Goal: Obtain resource: Download file/media

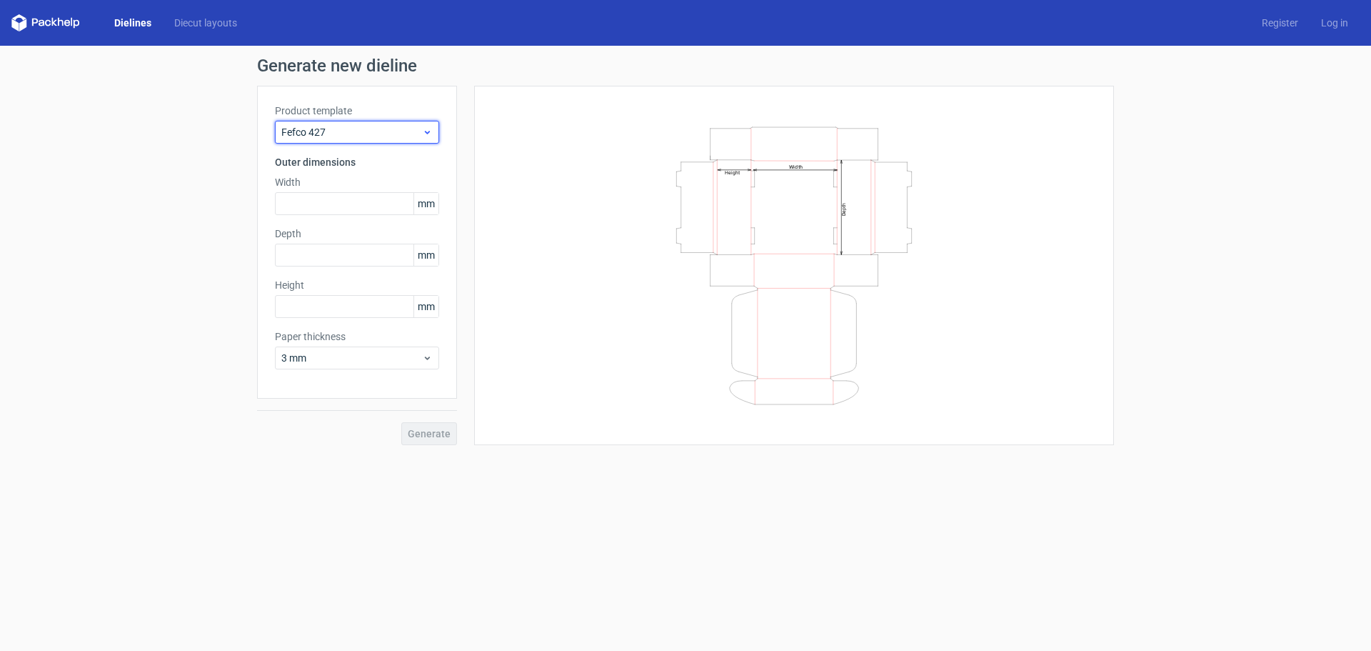
click at [414, 132] on span "Fefco 427" at bounding box center [351, 132] width 141 height 14
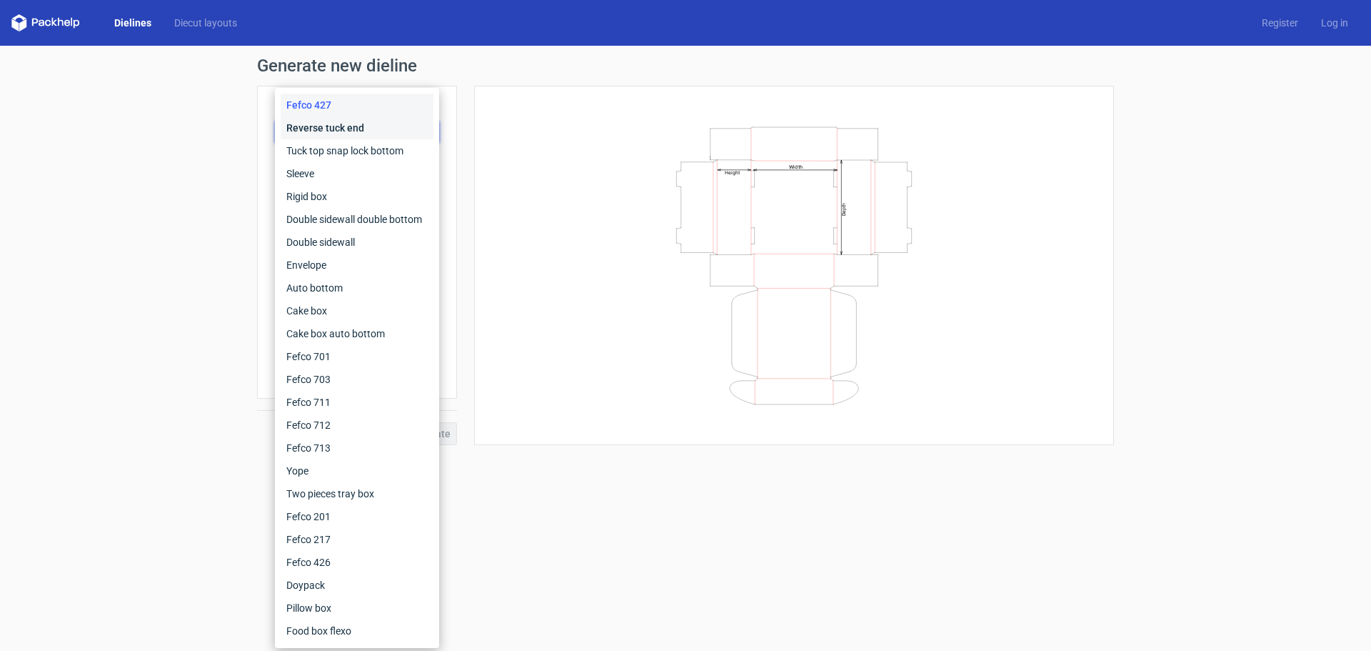
click at [391, 139] on div "Reverse tuck end" at bounding box center [357, 127] width 153 height 23
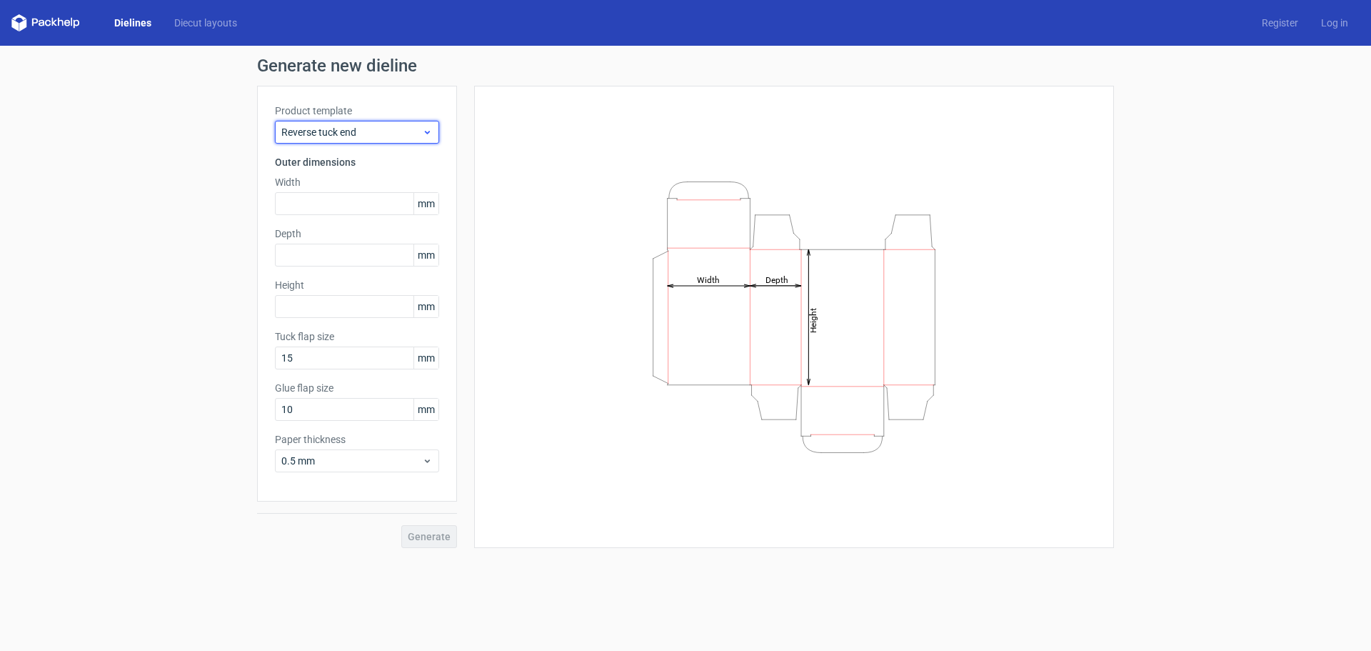
click at [397, 133] on span "Reverse tuck end" at bounding box center [351, 132] width 141 height 14
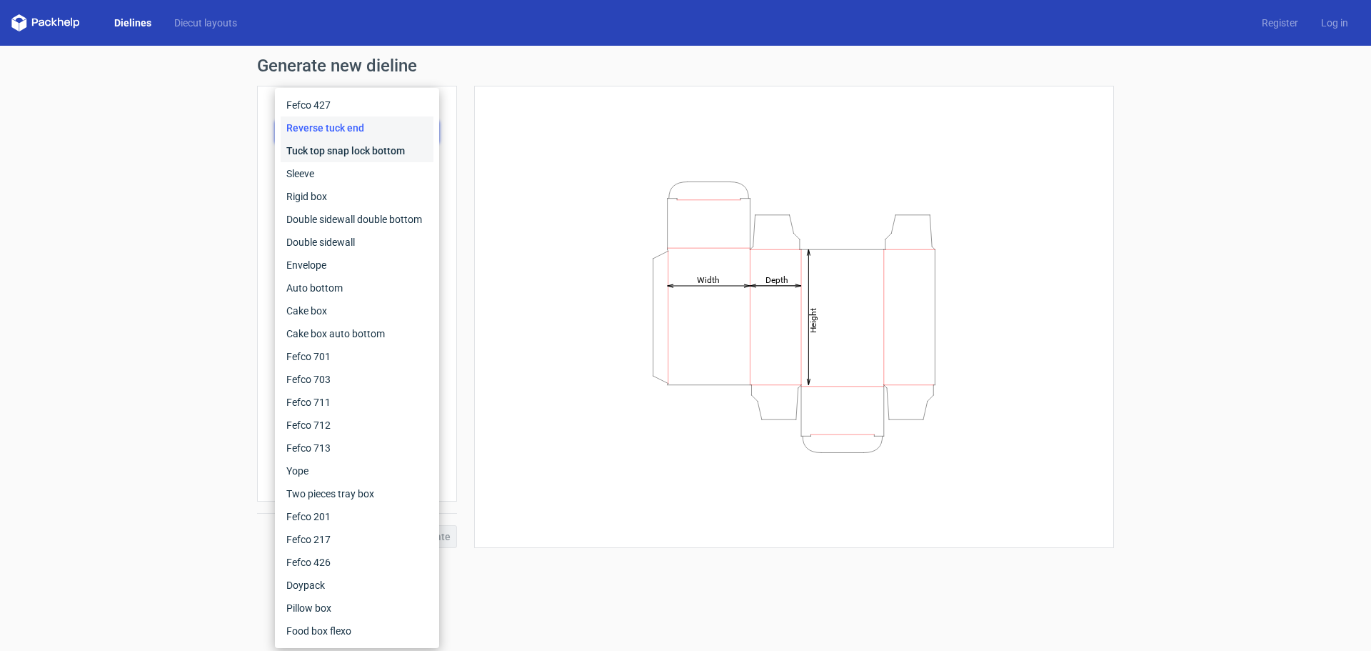
click at [387, 154] on div "Tuck top snap lock bottom" at bounding box center [357, 150] width 153 height 23
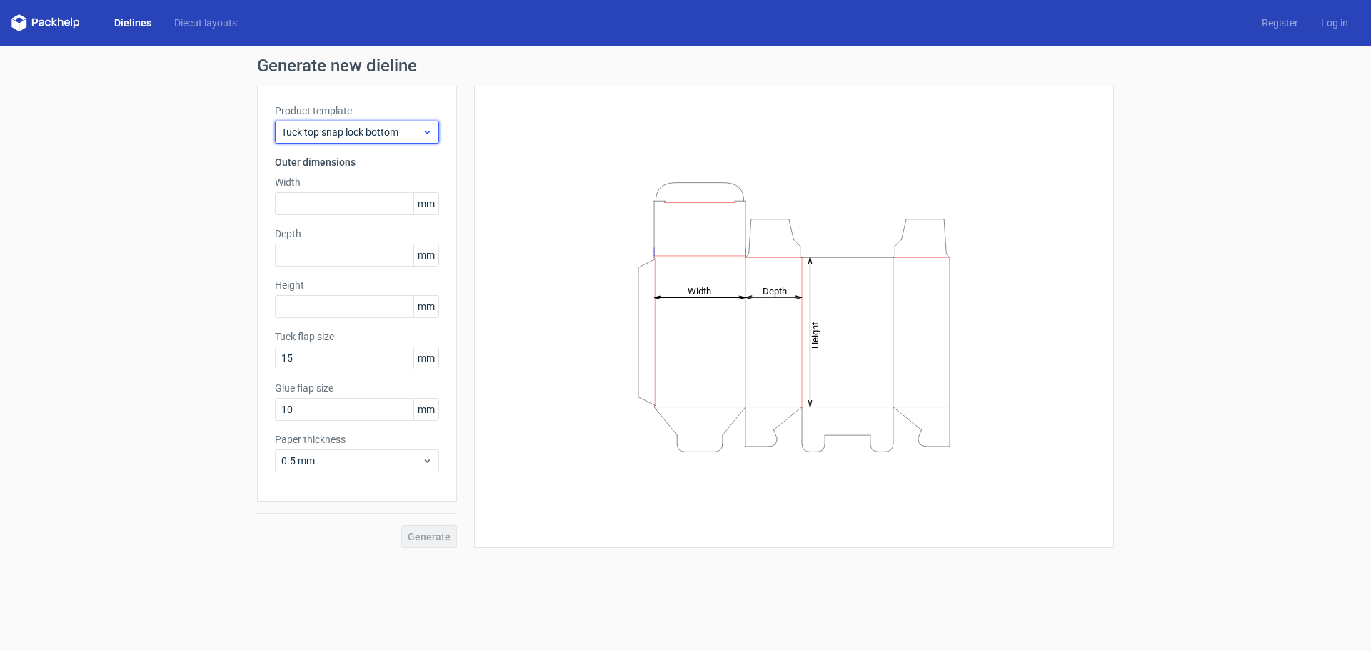
click at [404, 136] on span "Tuck top snap lock bottom" at bounding box center [351, 132] width 141 height 14
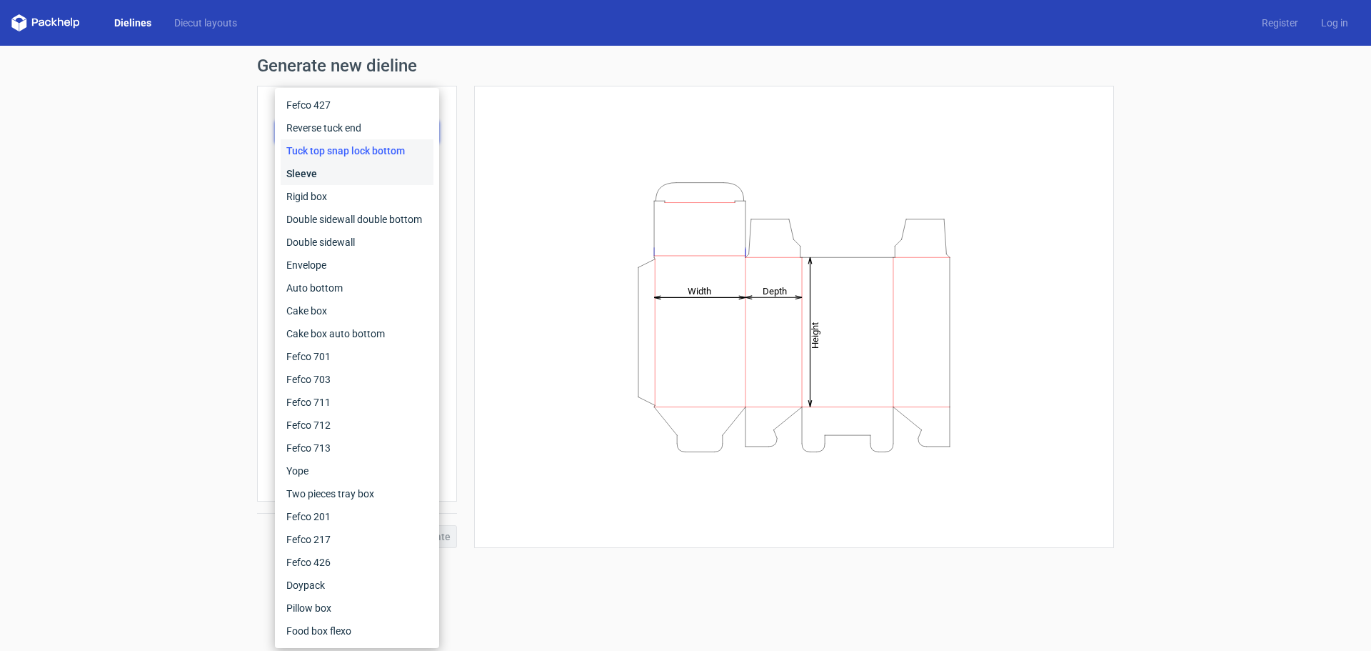
click at [386, 166] on div "Sleeve" at bounding box center [357, 173] width 153 height 23
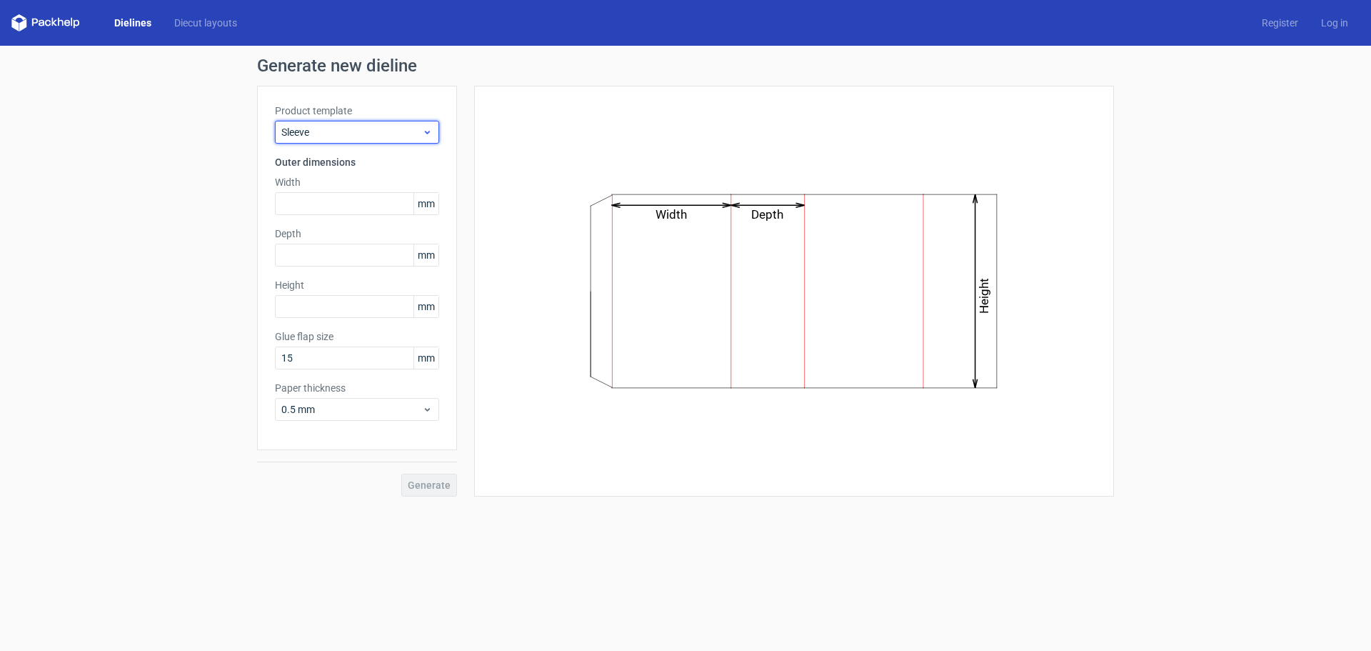
click at [396, 132] on span "Sleeve" at bounding box center [351, 132] width 141 height 14
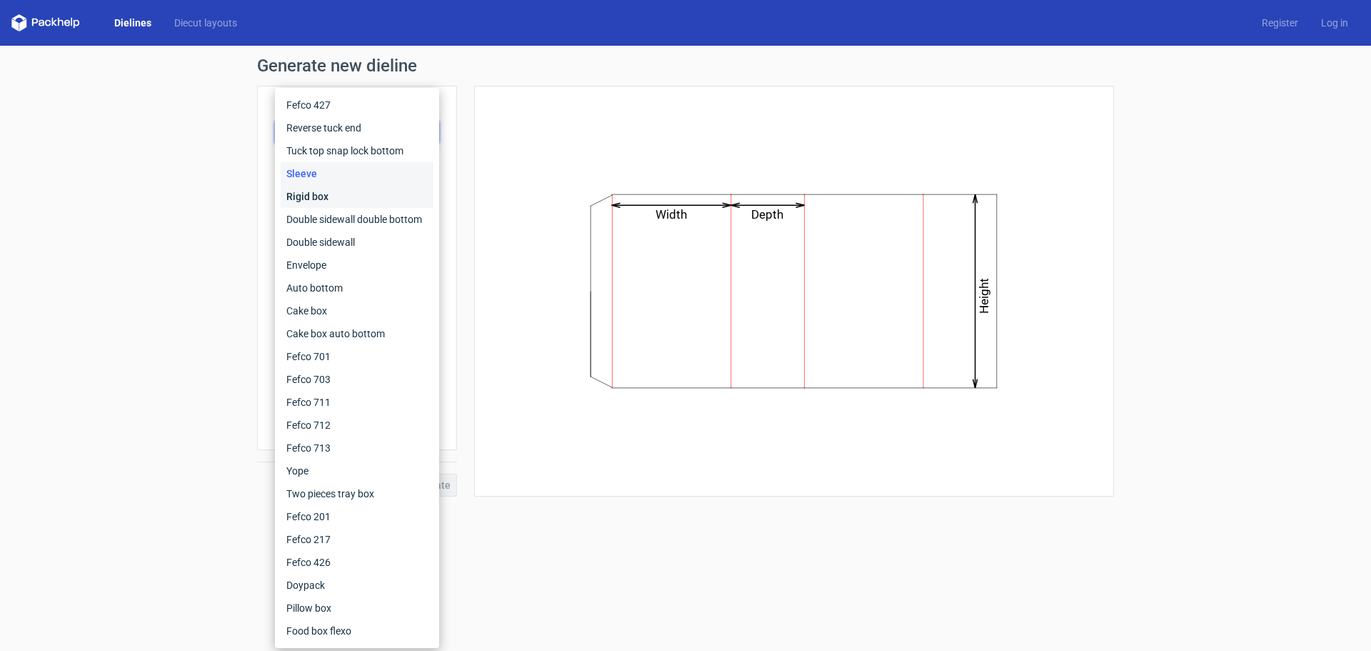
click at [370, 187] on div "Rigid box" at bounding box center [357, 196] width 153 height 23
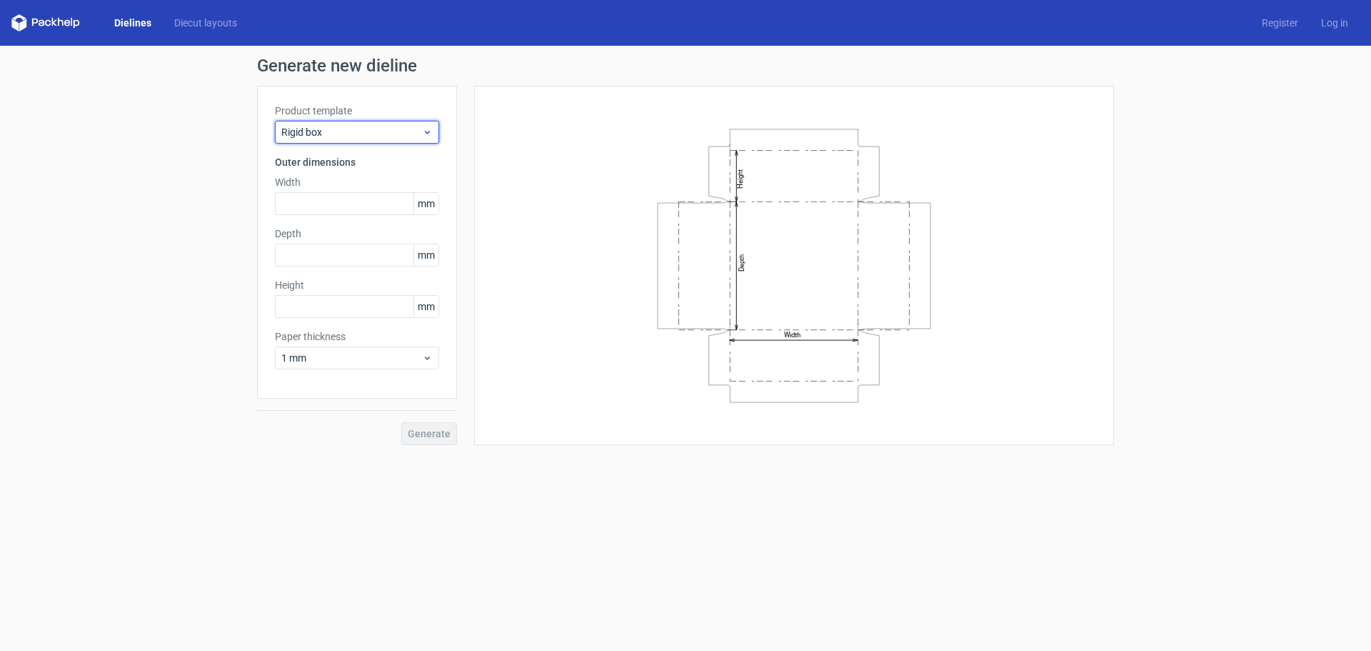
click at [399, 136] on span "Rigid box" at bounding box center [351, 132] width 141 height 14
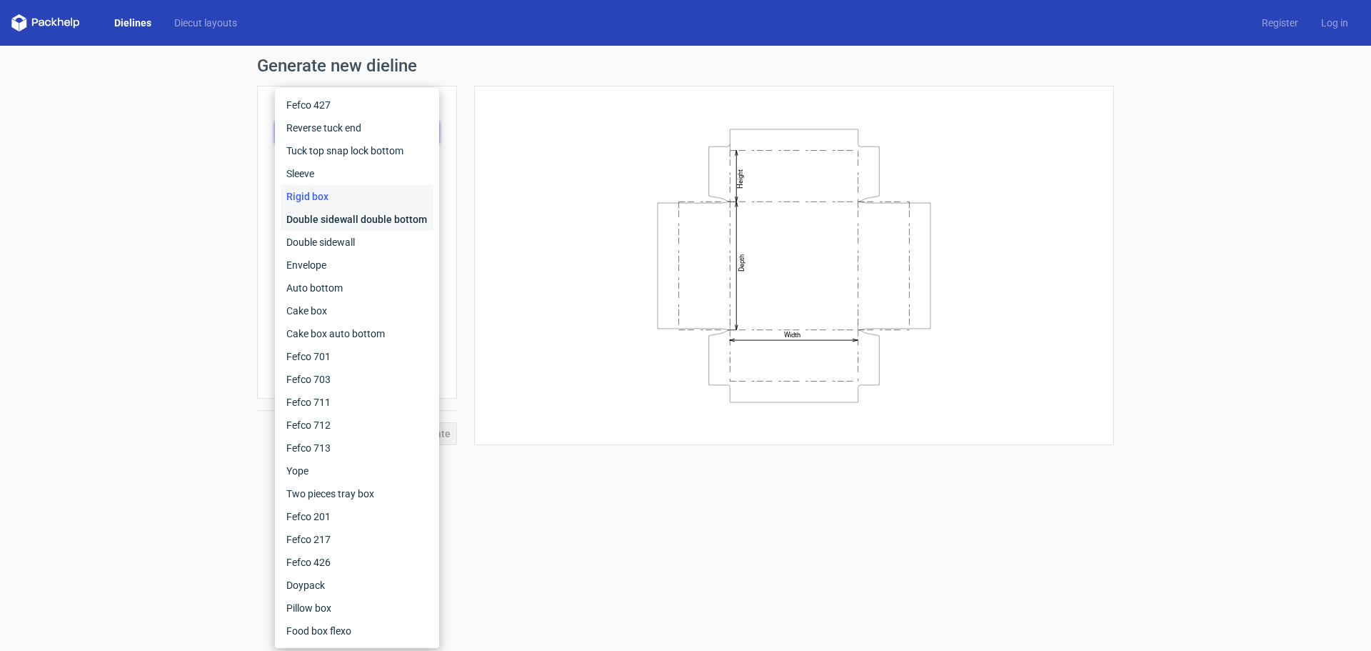
click at [371, 219] on div "Double sidewall double bottom" at bounding box center [357, 219] width 153 height 23
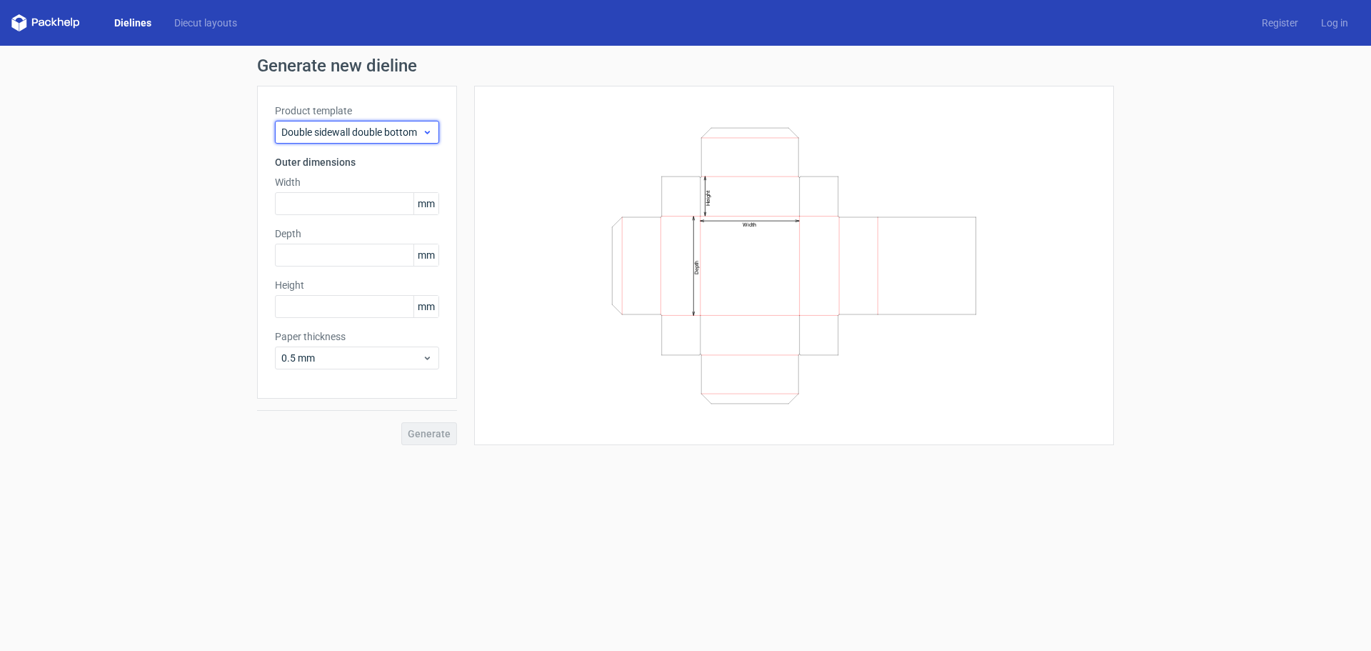
click at [400, 134] on span "Double sidewall double bottom" at bounding box center [351, 132] width 141 height 14
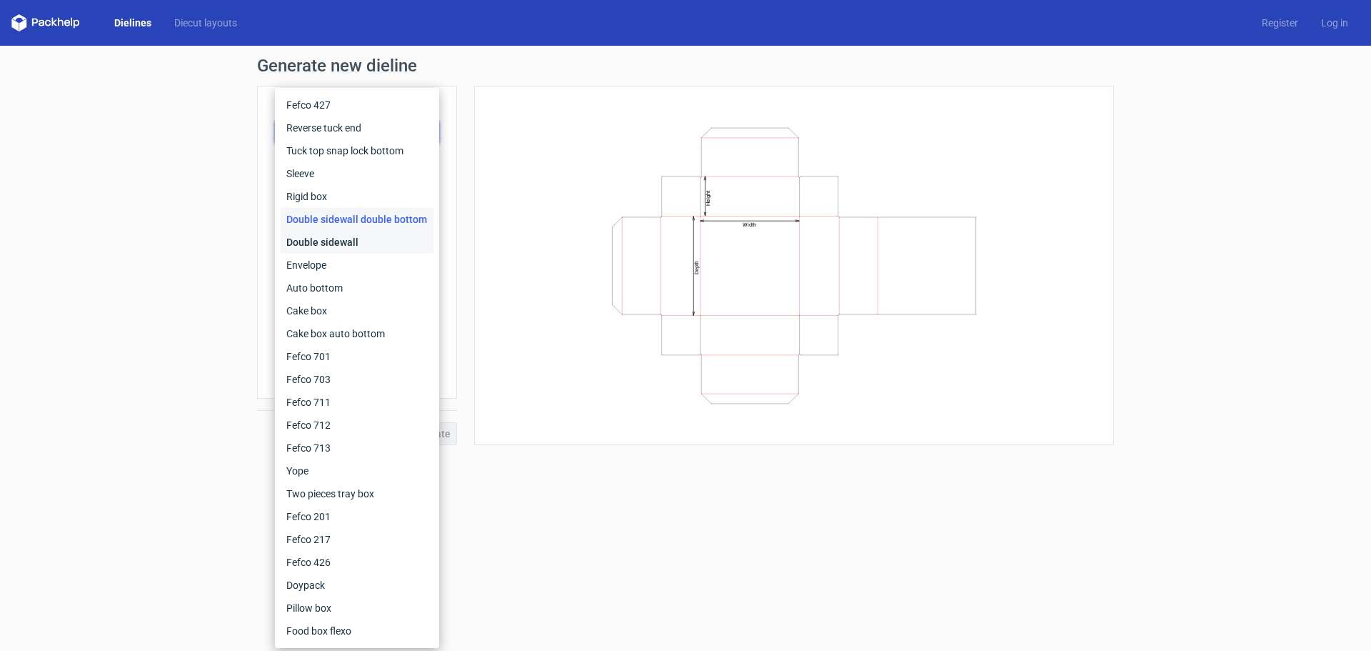
click at [374, 237] on div "Double sidewall" at bounding box center [357, 242] width 153 height 23
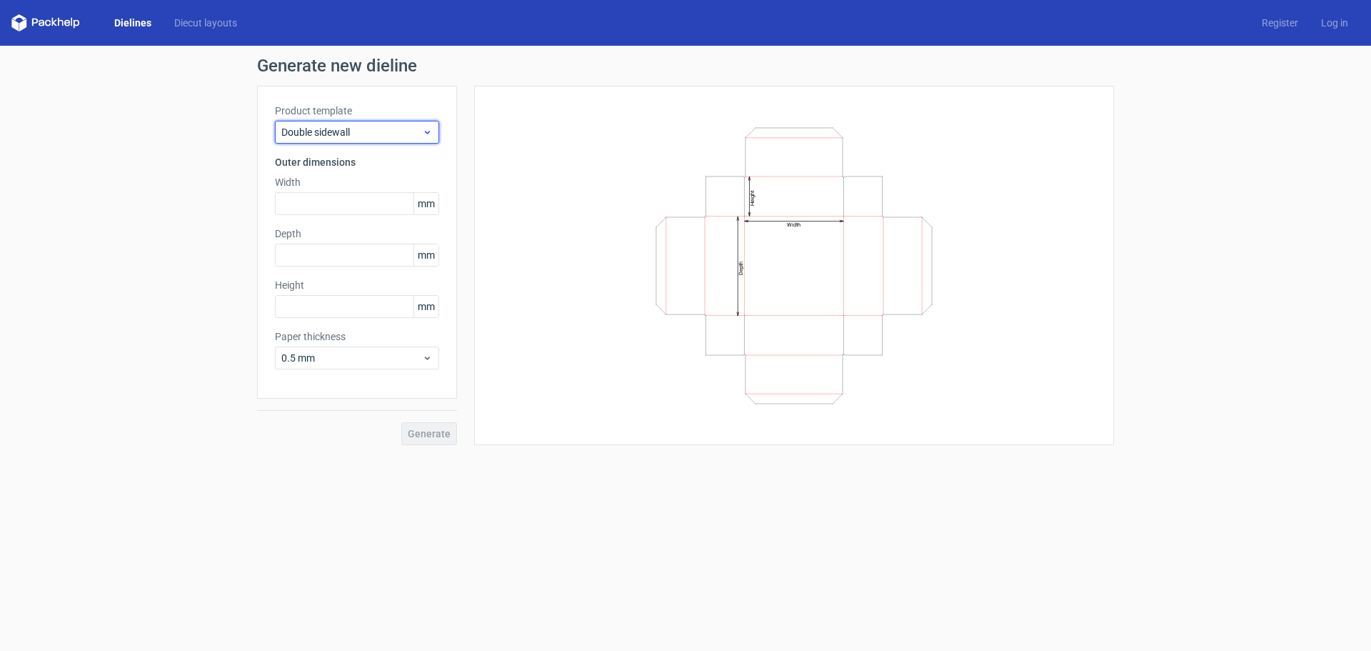
click at [416, 134] on span "Double sidewall" at bounding box center [351, 132] width 141 height 14
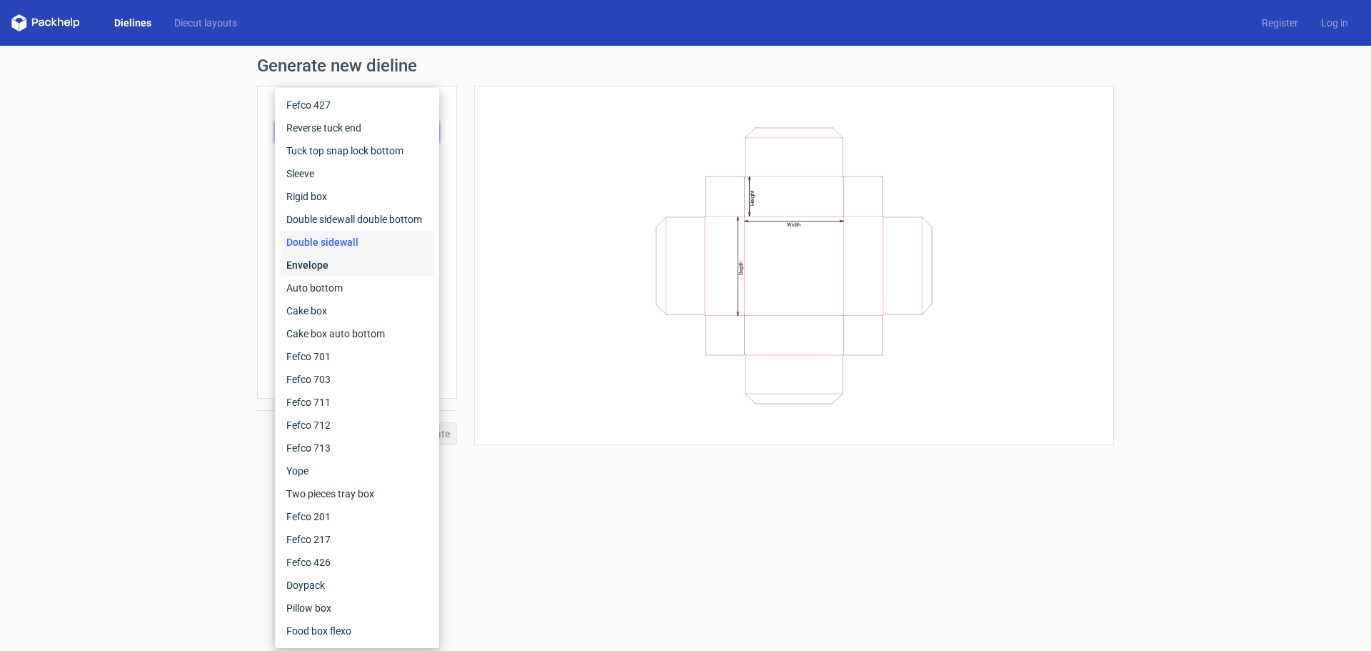
click at [359, 259] on div "Envelope" at bounding box center [357, 265] width 153 height 23
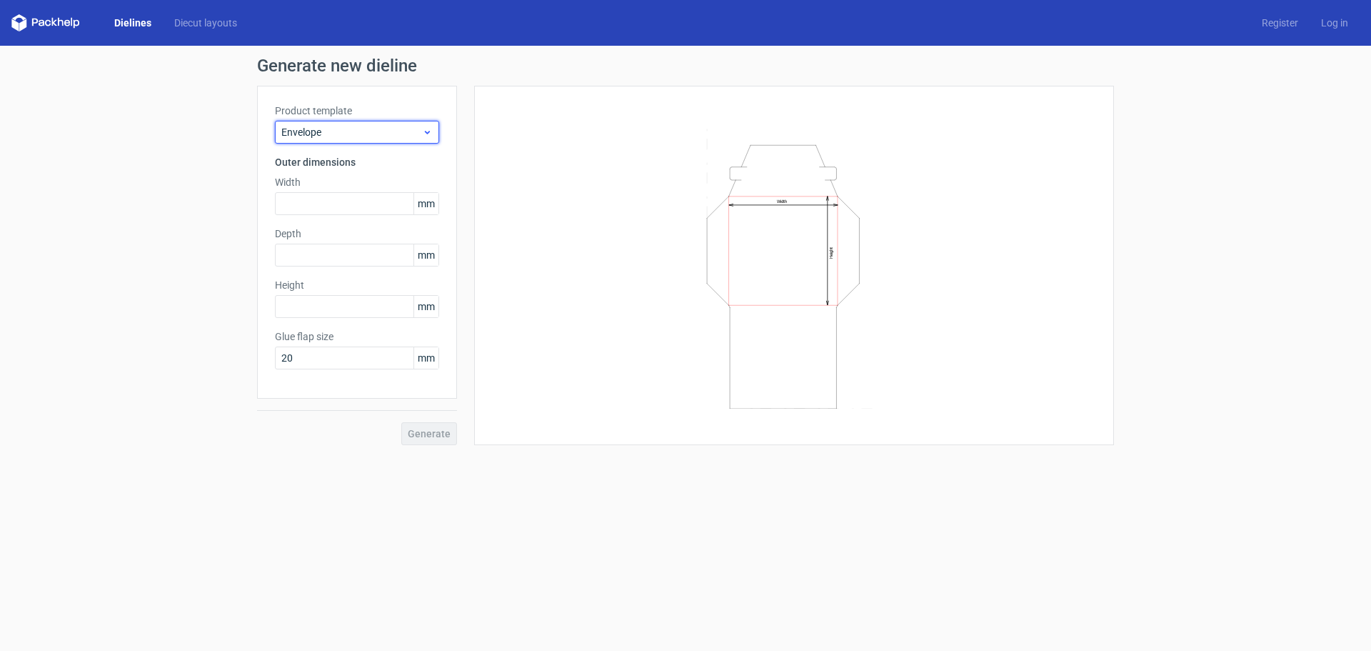
click at [384, 139] on div "Envelope" at bounding box center [357, 132] width 164 height 23
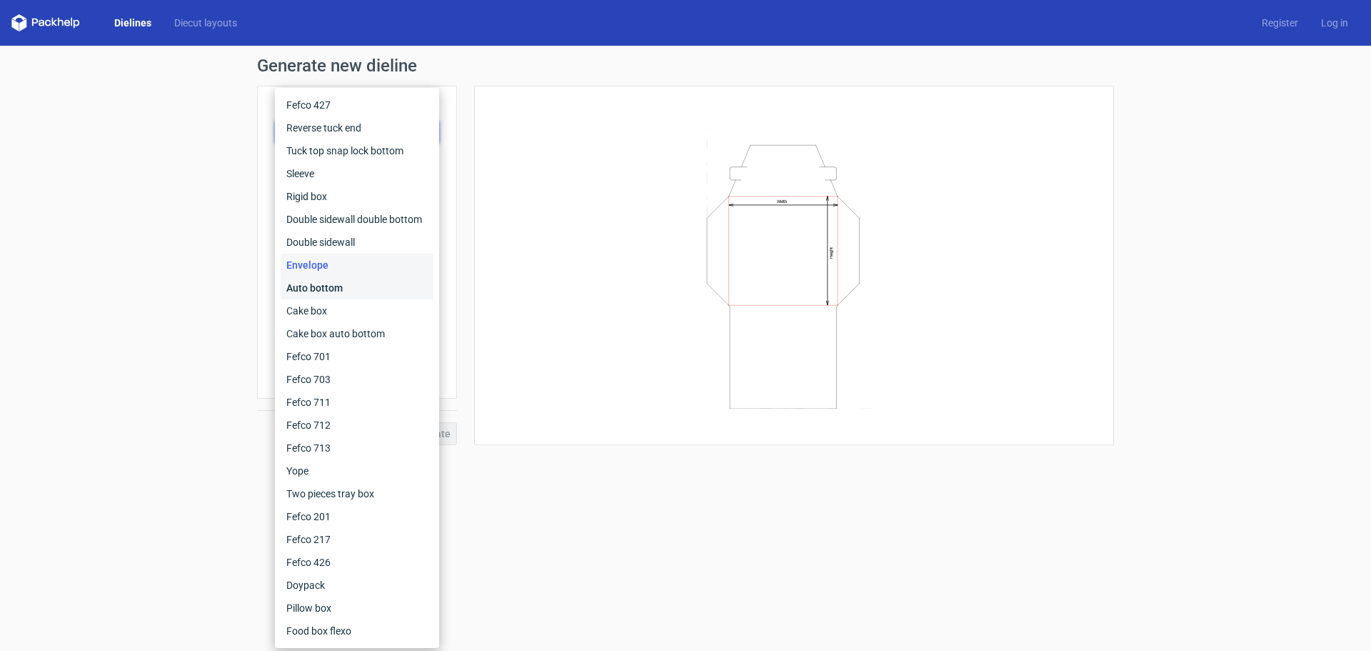
click at [364, 287] on div "Auto bottom" at bounding box center [357, 287] width 153 height 23
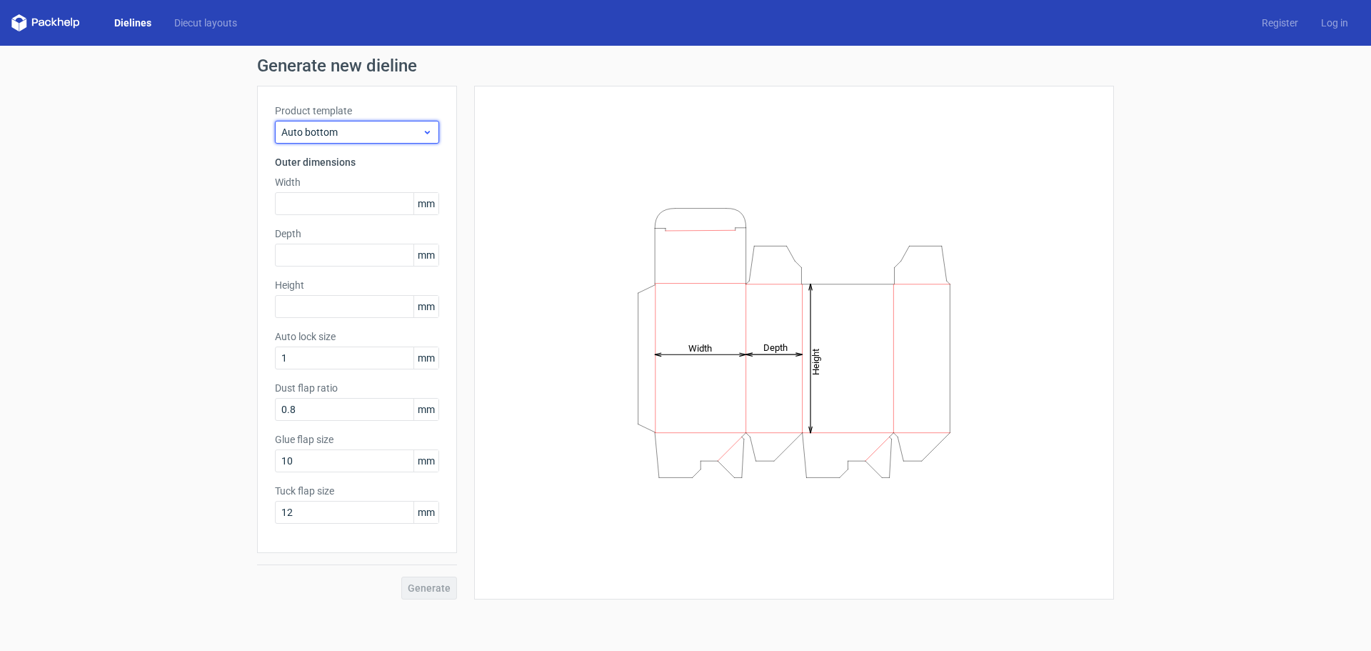
click at [415, 133] on span "Auto bottom" at bounding box center [351, 132] width 141 height 14
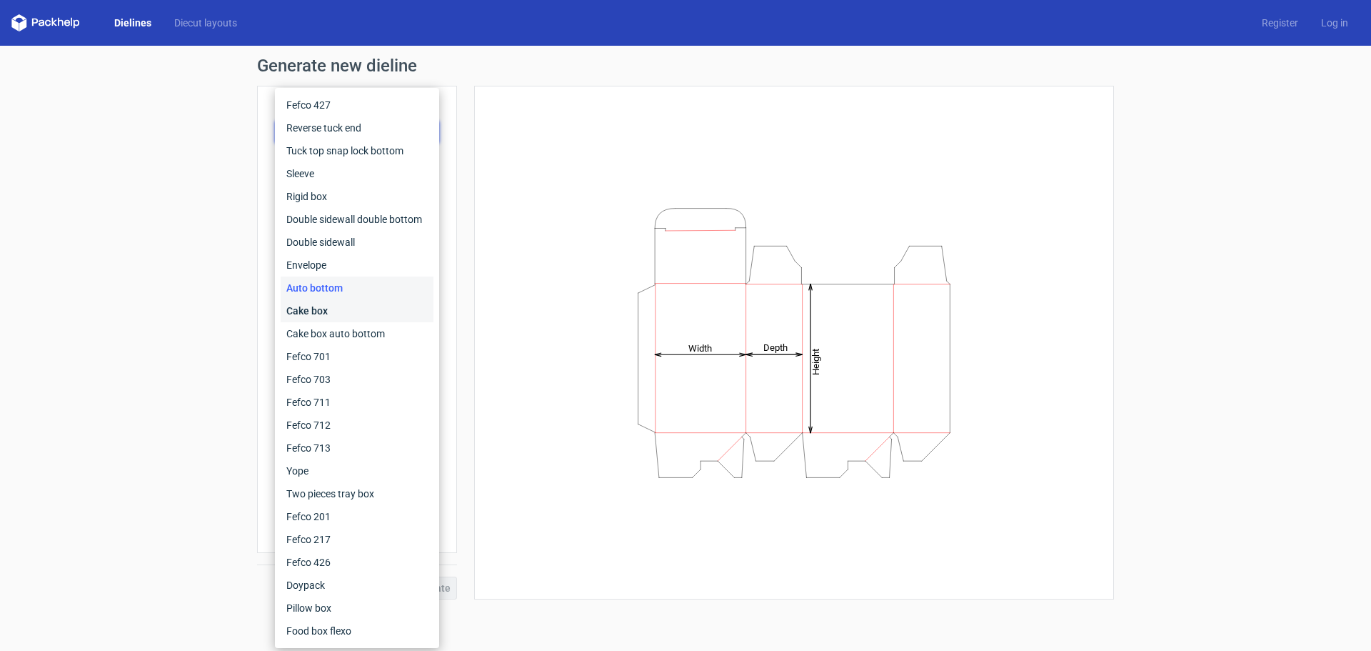
click at [346, 309] on div "Cake box" at bounding box center [357, 310] width 153 height 23
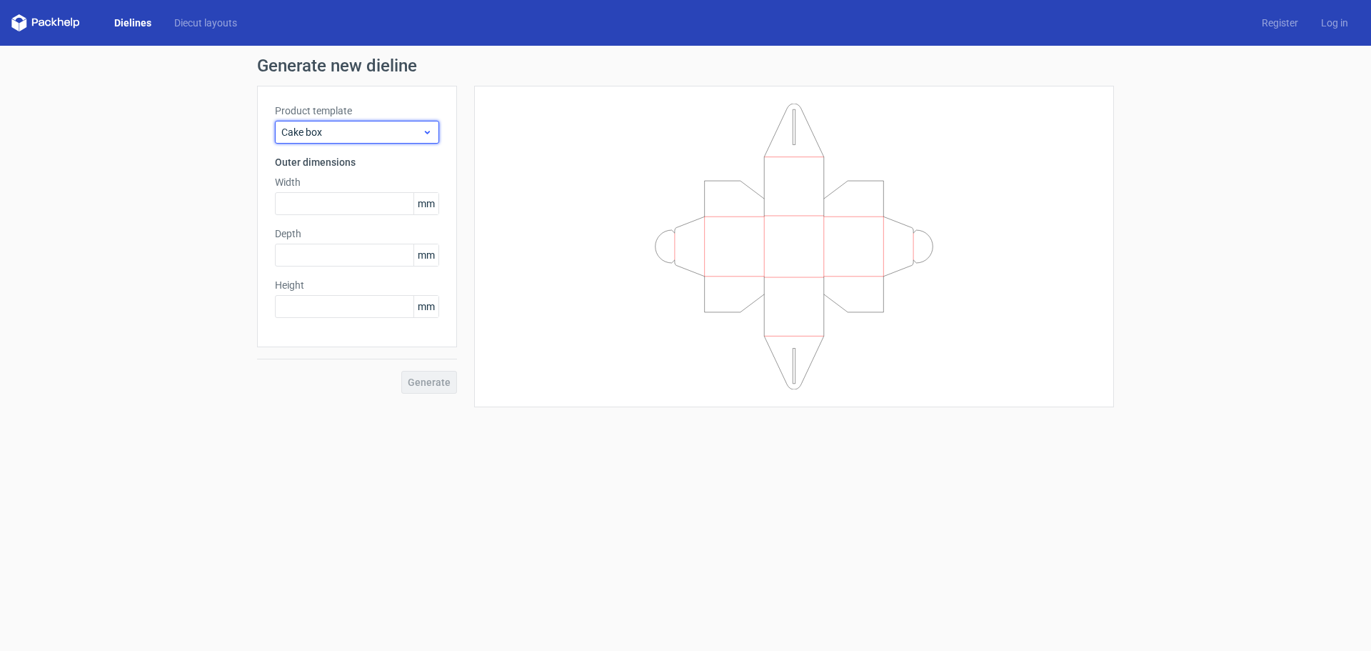
click at [400, 128] on span "Cake box" at bounding box center [351, 132] width 141 height 14
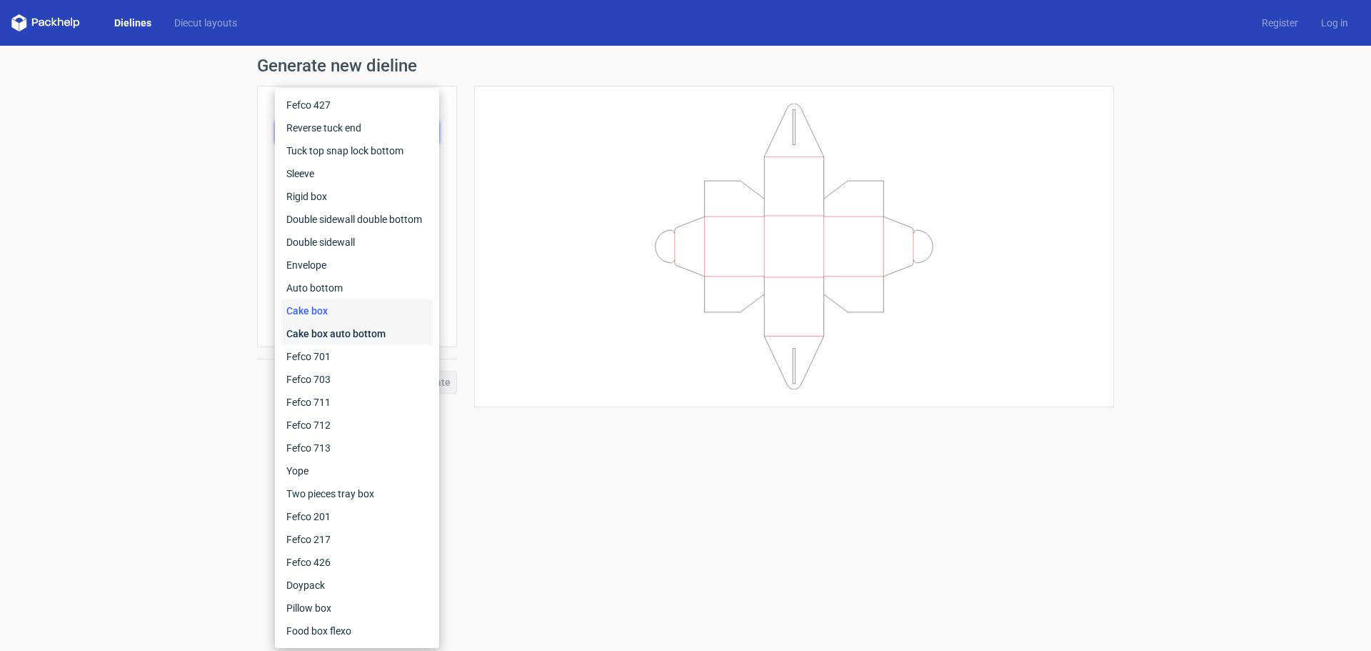
click at [380, 334] on div "Cake box auto bottom" at bounding box center [357, 333] width 153 height 23
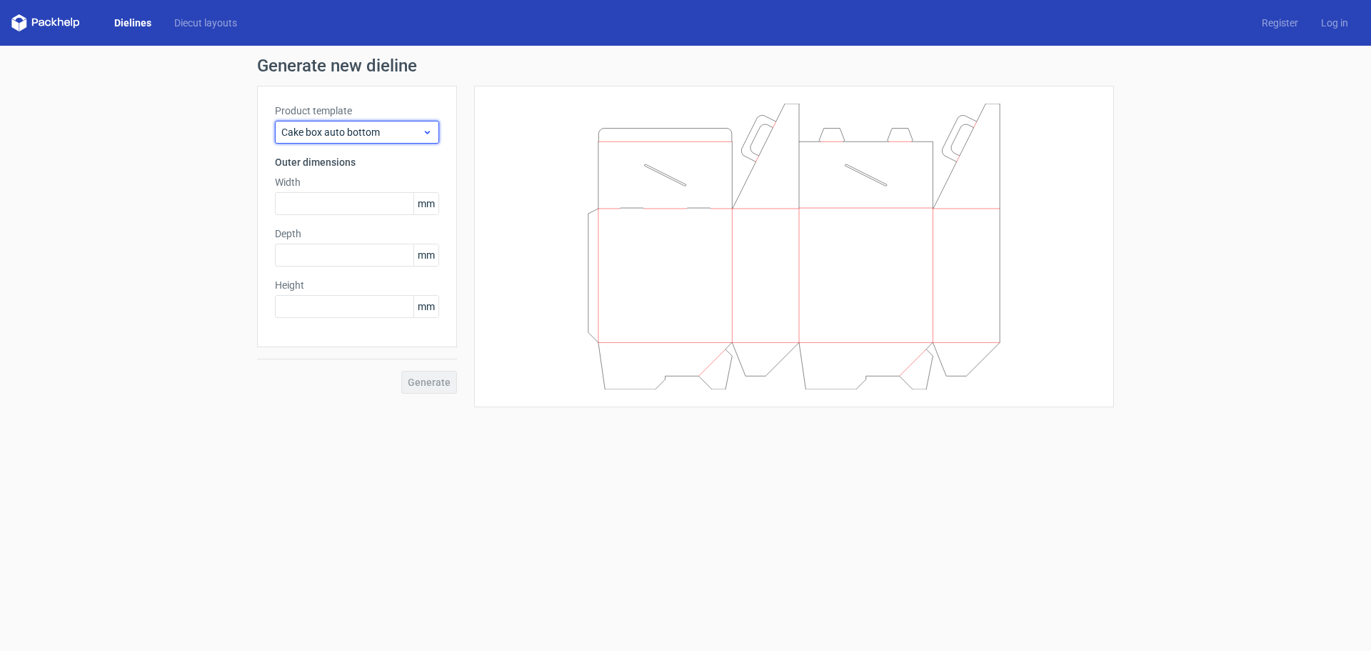
click at [385, 133] on span "Cake box auto bottom" at bounding box center [351, 132] width 141 height 14
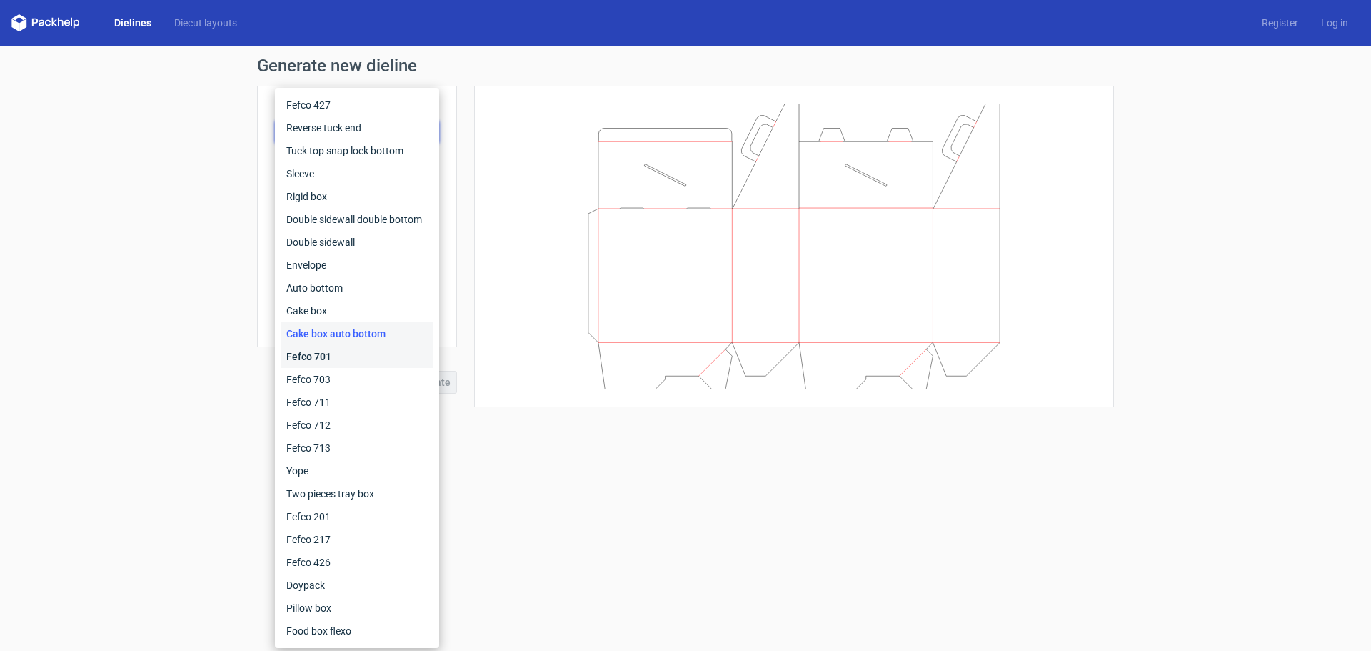
click at [364, 357] on div "Fefco 701" at bounding box center [357, 356] width 153 height 23
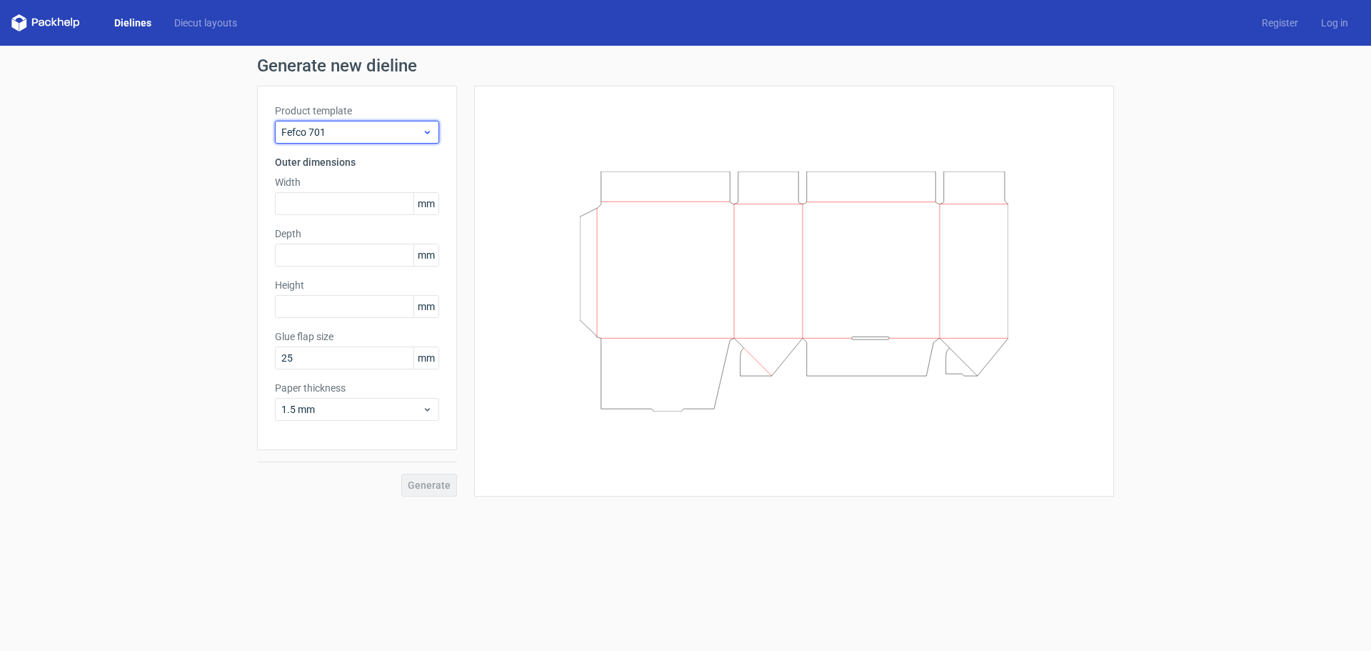
click at [395, 134] on span "Fefco 701" at bounding box center [351, 132] width 141 height 14
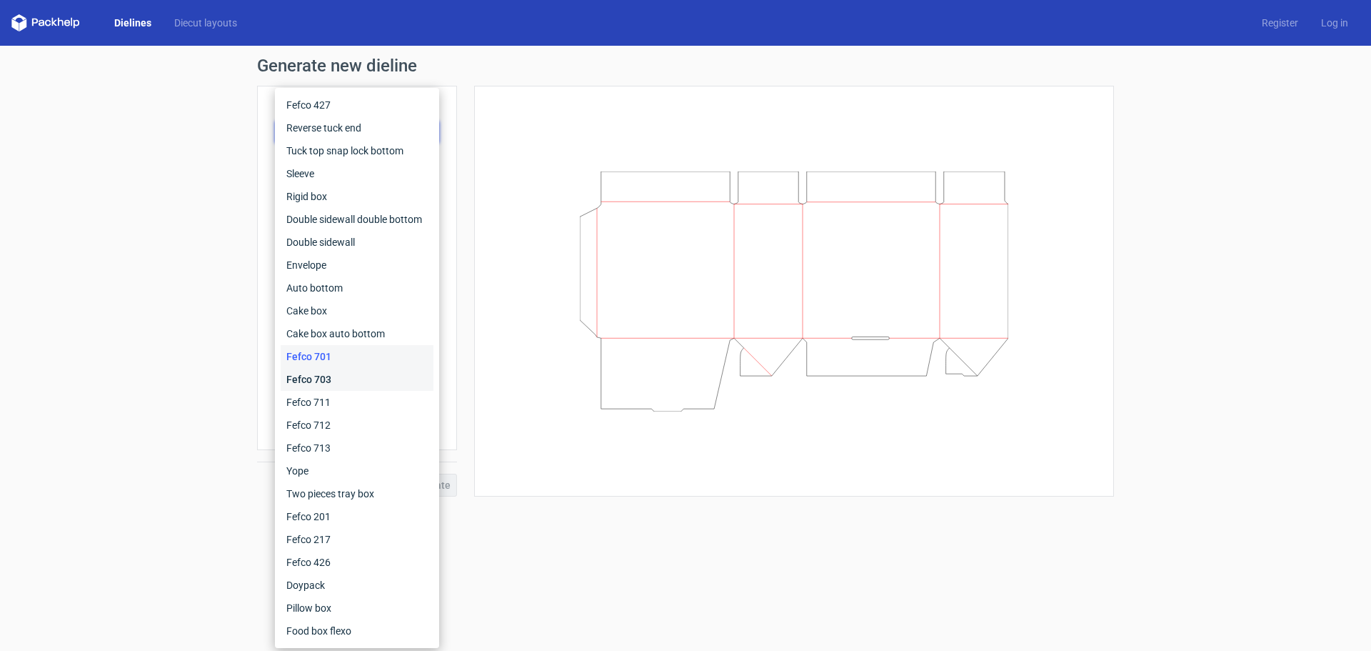
click at [352, 385] on div "Fefco 703" at bounding box center [357, 379] width 153 height 23
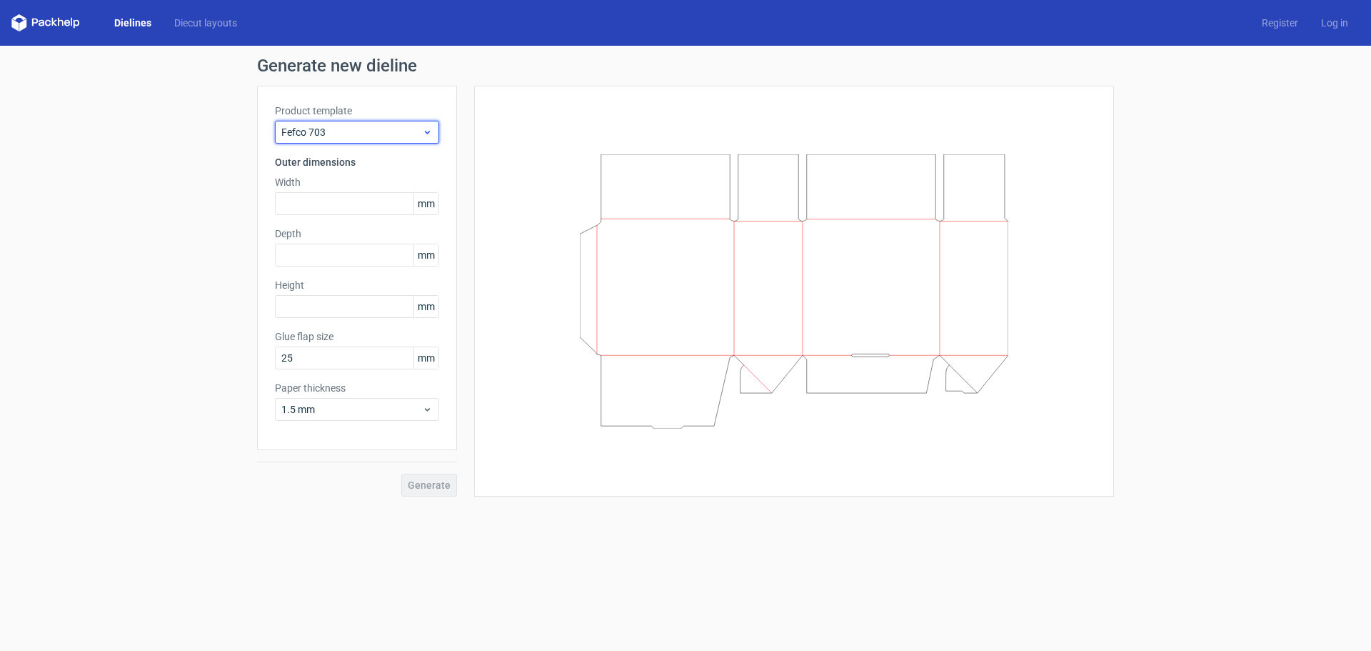
click at [385, 124] on div "Fefco 703" at bounding box center [357, 132] width 164 height 23
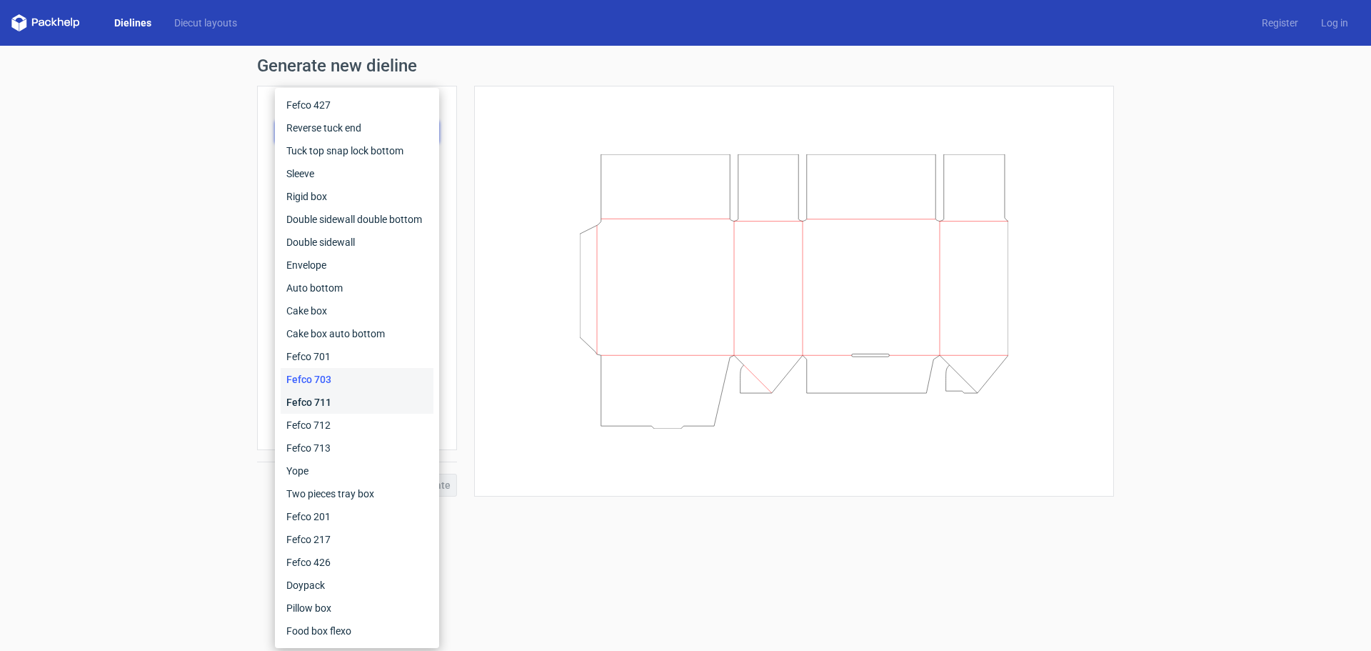
click at [341, 403] on div "Fefco 711" at bounding box center [357, 402] width 153 height 23
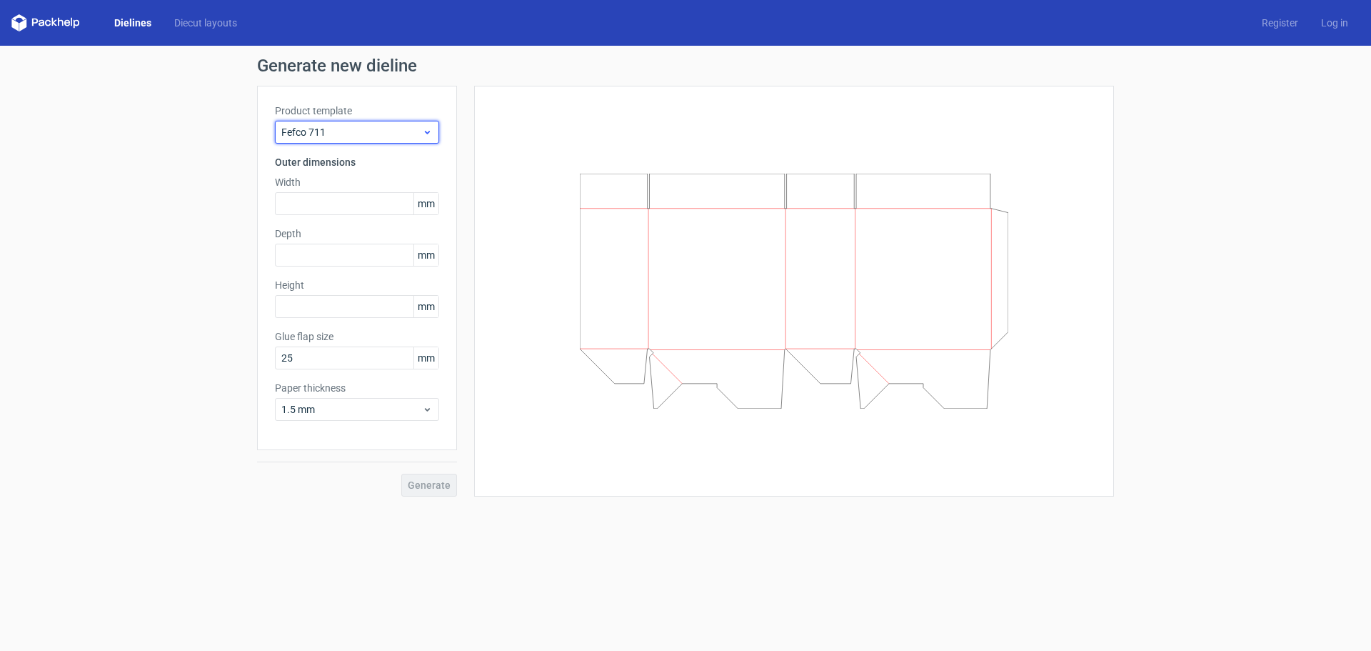
click at [384, 134] on span "Fefco 711" at bounding box center [351, 132] width 141 height 14
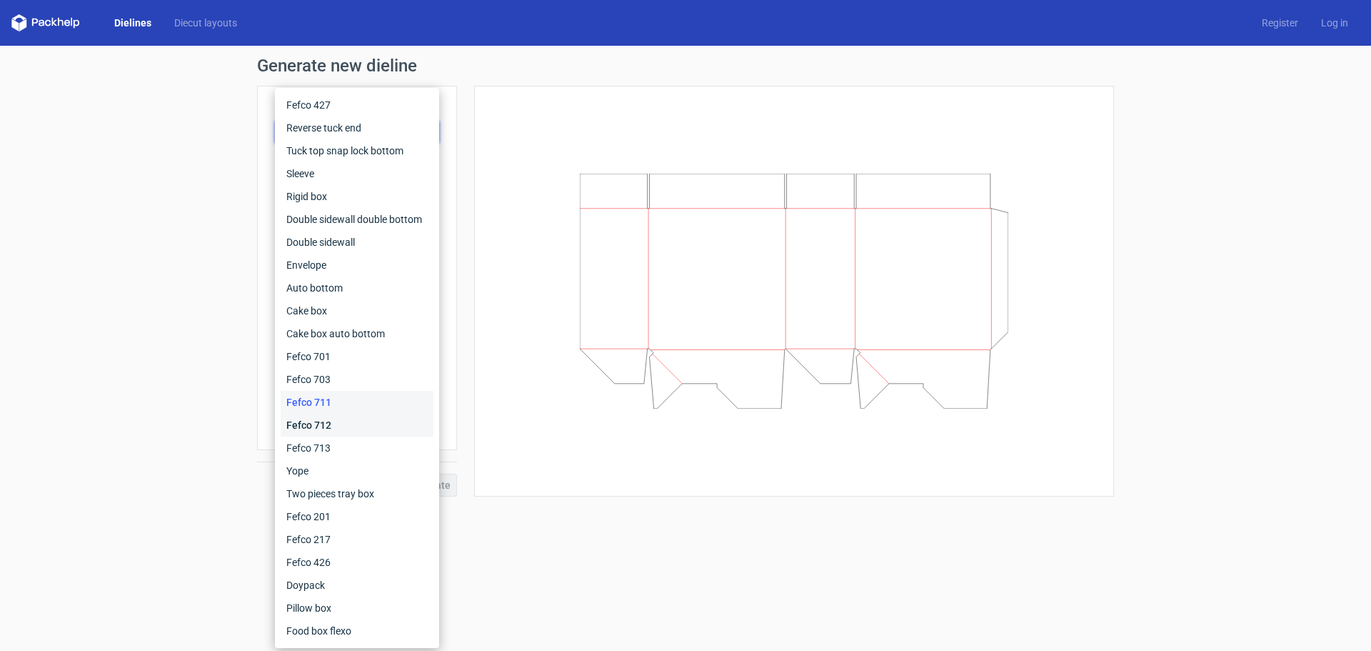
click at [352, 417] on div "Fefco 712" at bounding box center [357, 425] width 153 height 23
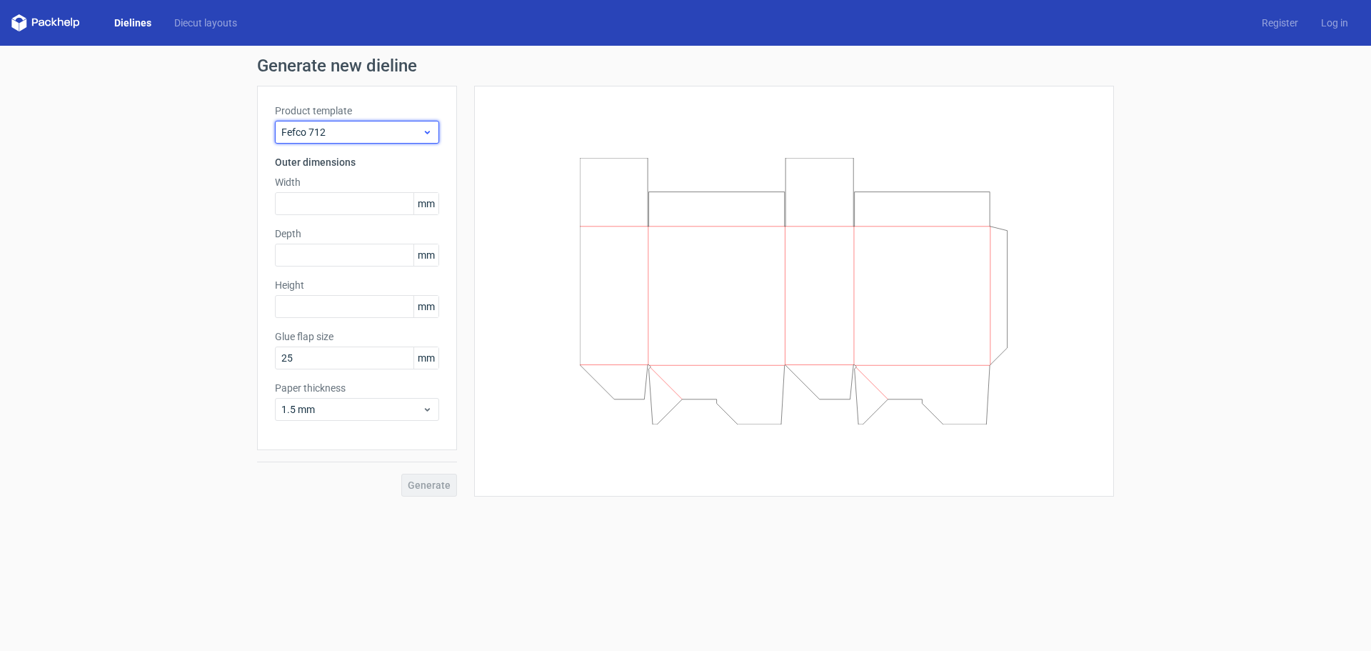
click at [399, 124] on div "Fefco 712" at bounding box center [357, 132] width 164 height 23
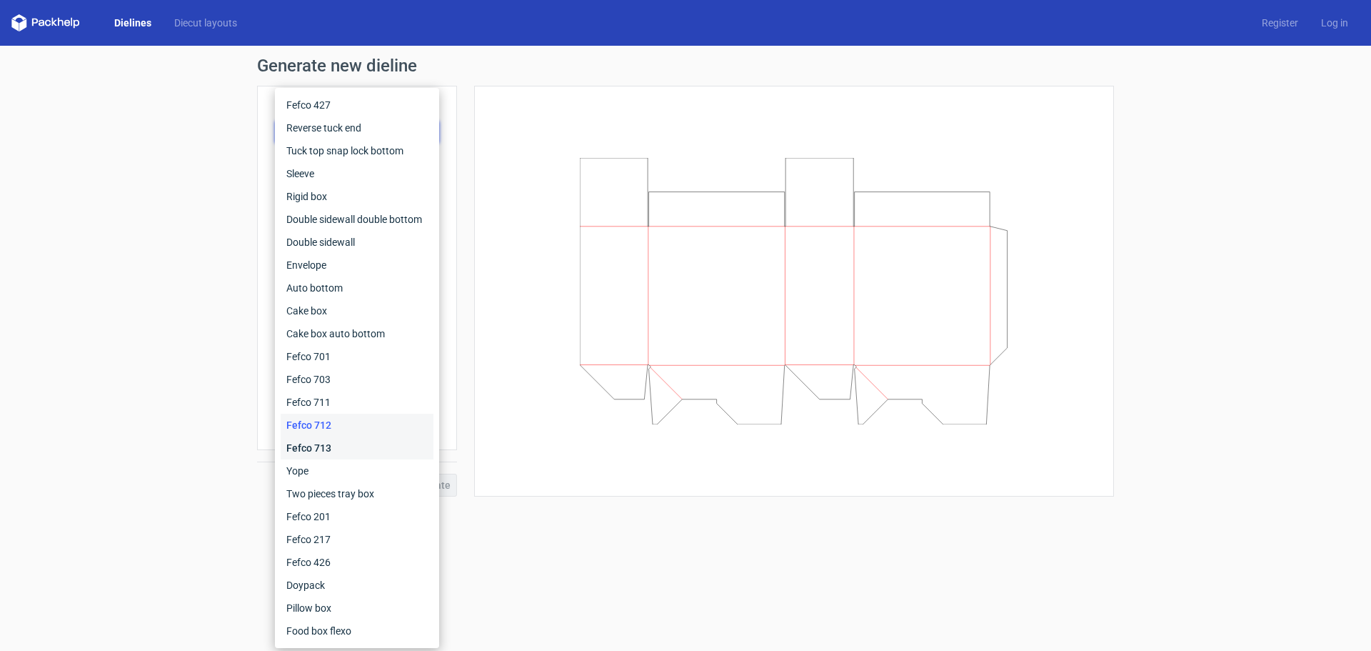
click at [331, 444] on div "Fefco 713" at bounding box center [357, 447] width 153 height 23
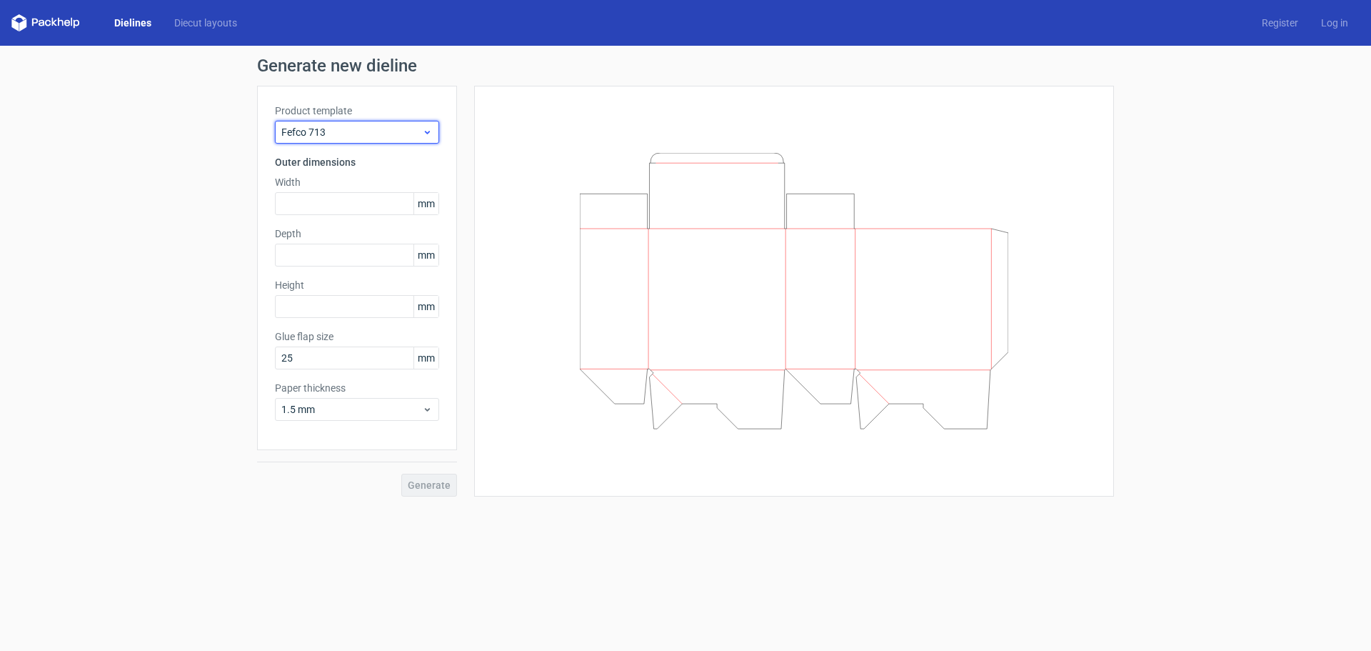
click at [401, 132] on span "Fefco 713" at bounding box center [351, 132] width 141 height 14
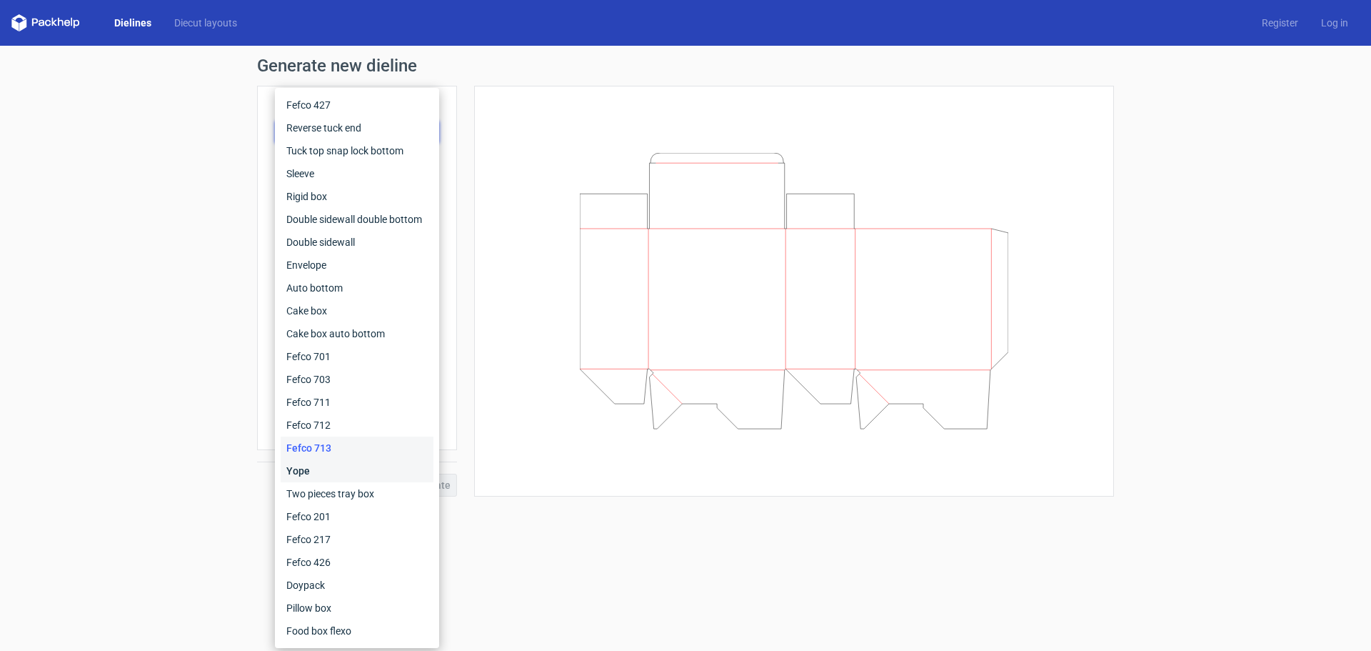
click at [363, 472] on div "Yope" at bounding box center [357, 470] width 153 height 23
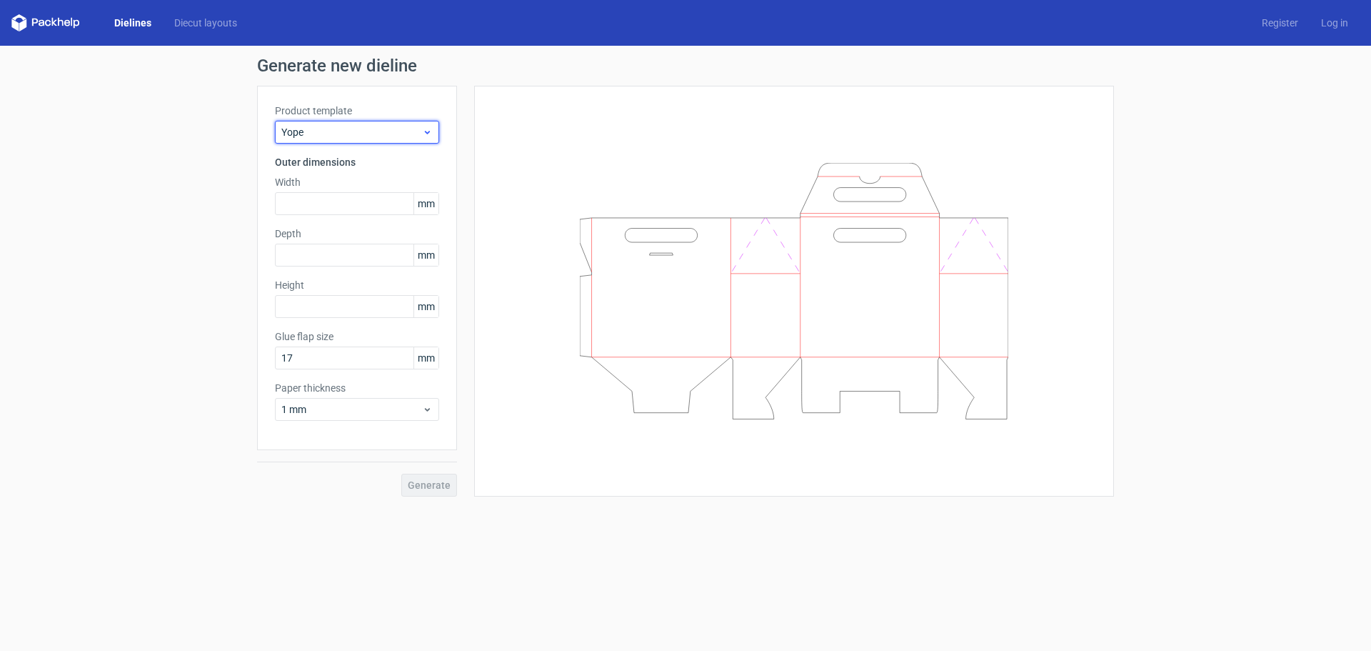
click at [374, 128] on span "Yope" at bounding box center [351, 132] width 141 height 14
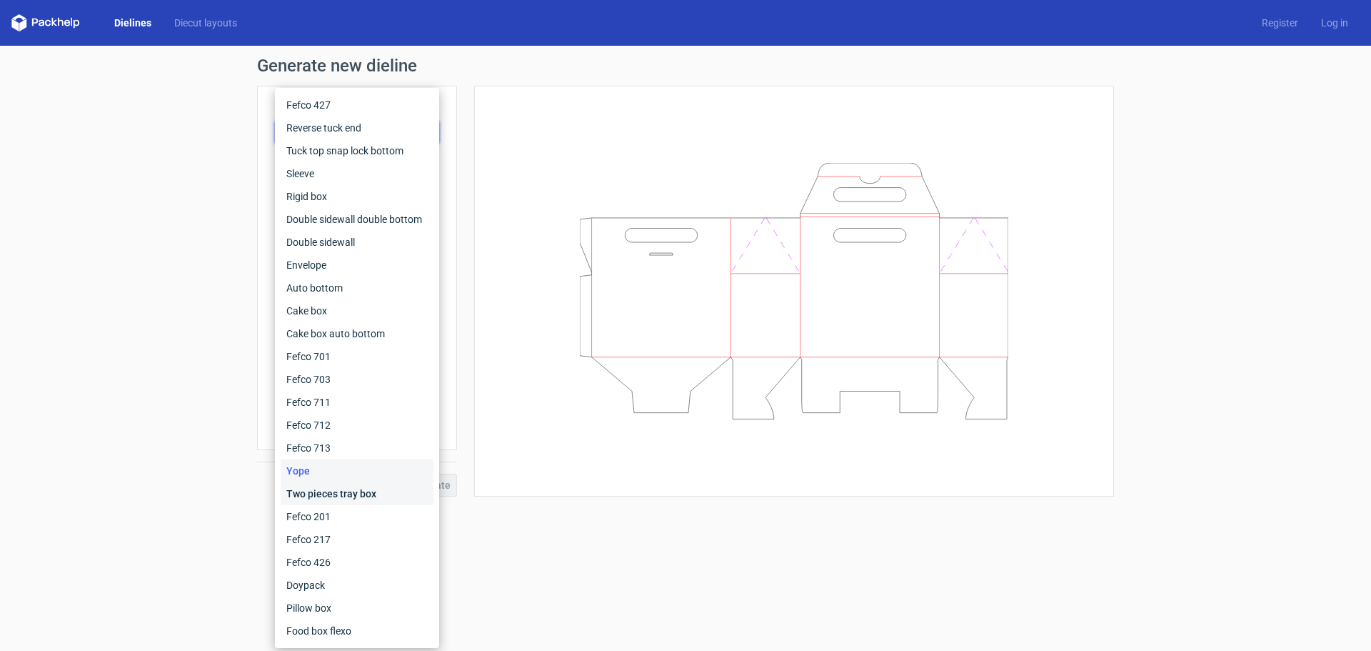
click at [364, 495] on div "Two pieces tray box" at bounding box center [357, 493] width 153 height 23
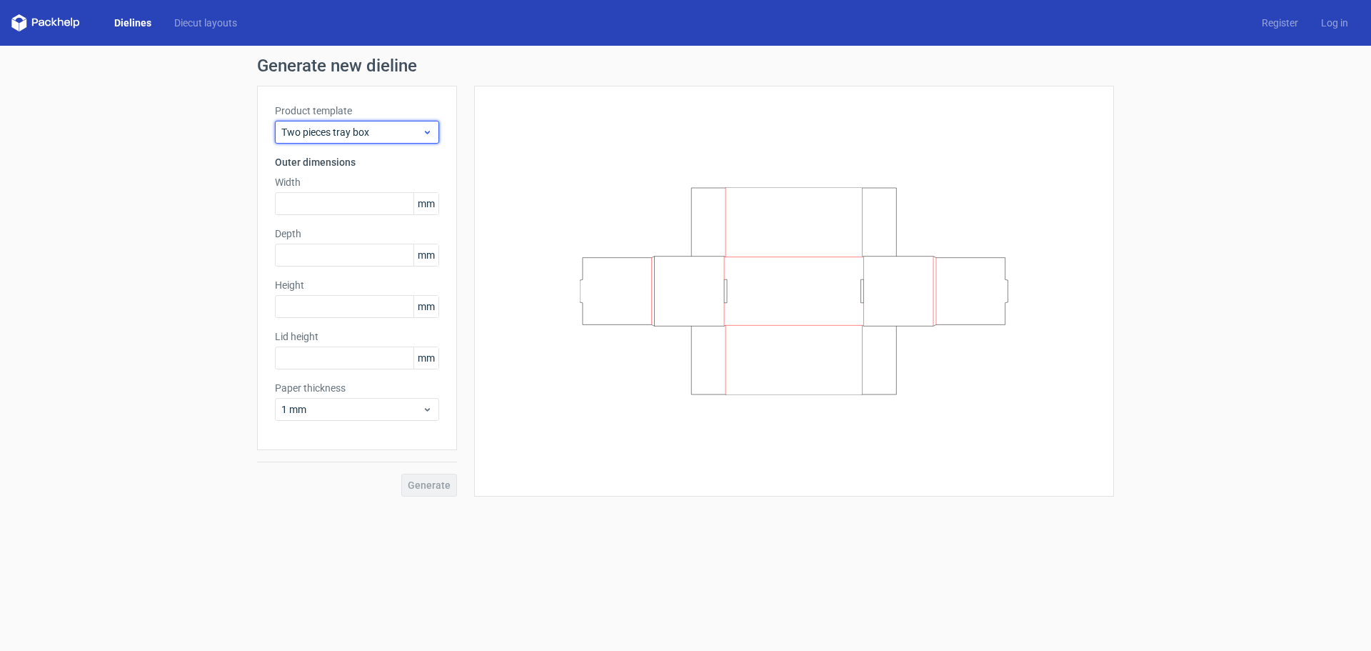
click at [398, 135] on span "Two pieces tray box" at bounding box center [351, 132] width 141 height 14
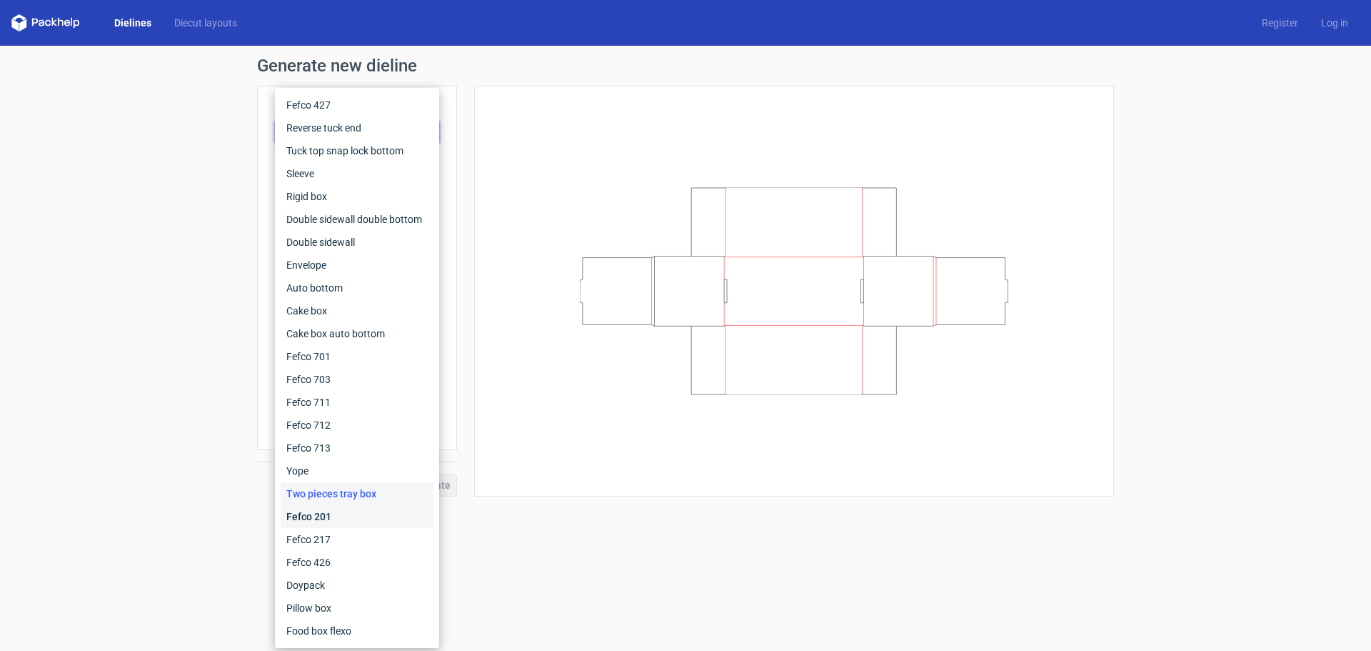
click at [364, 513] on div "Fefco 201" at bounding box center [357, 516] width 153 height 23
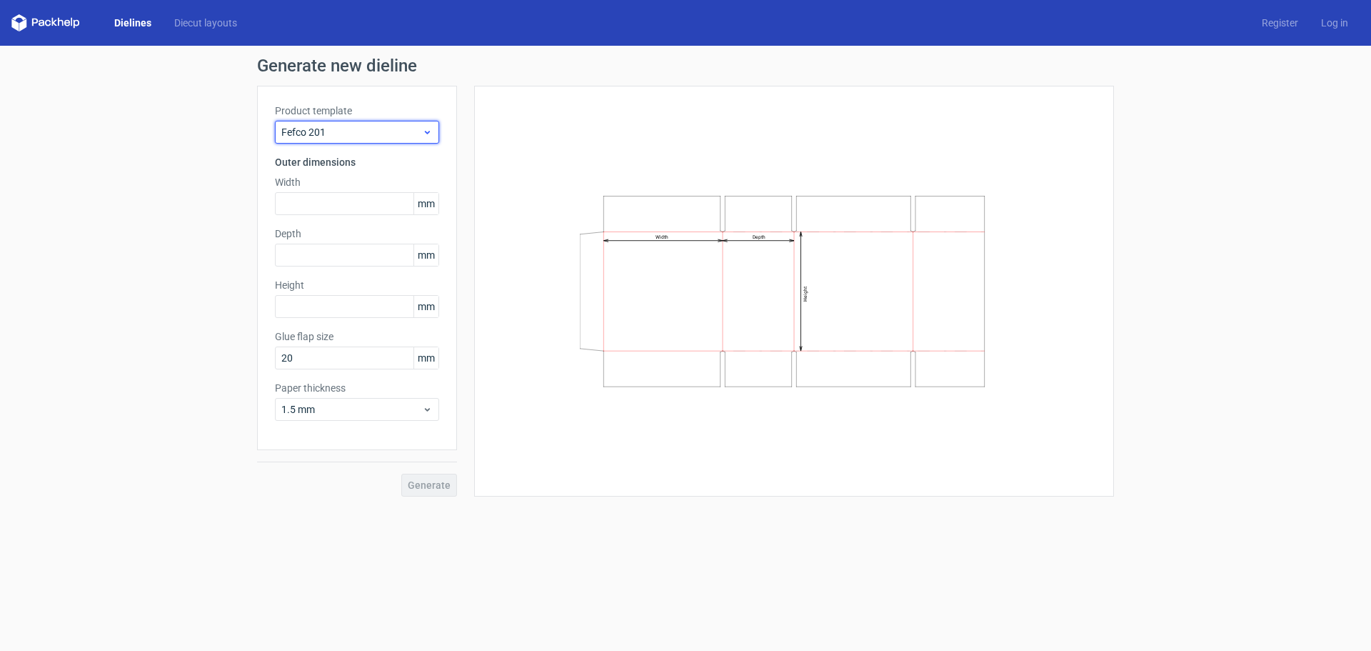
click at [376, 139] on span "Fefco 201" at bounding box center [351, 132] width 141 height 14
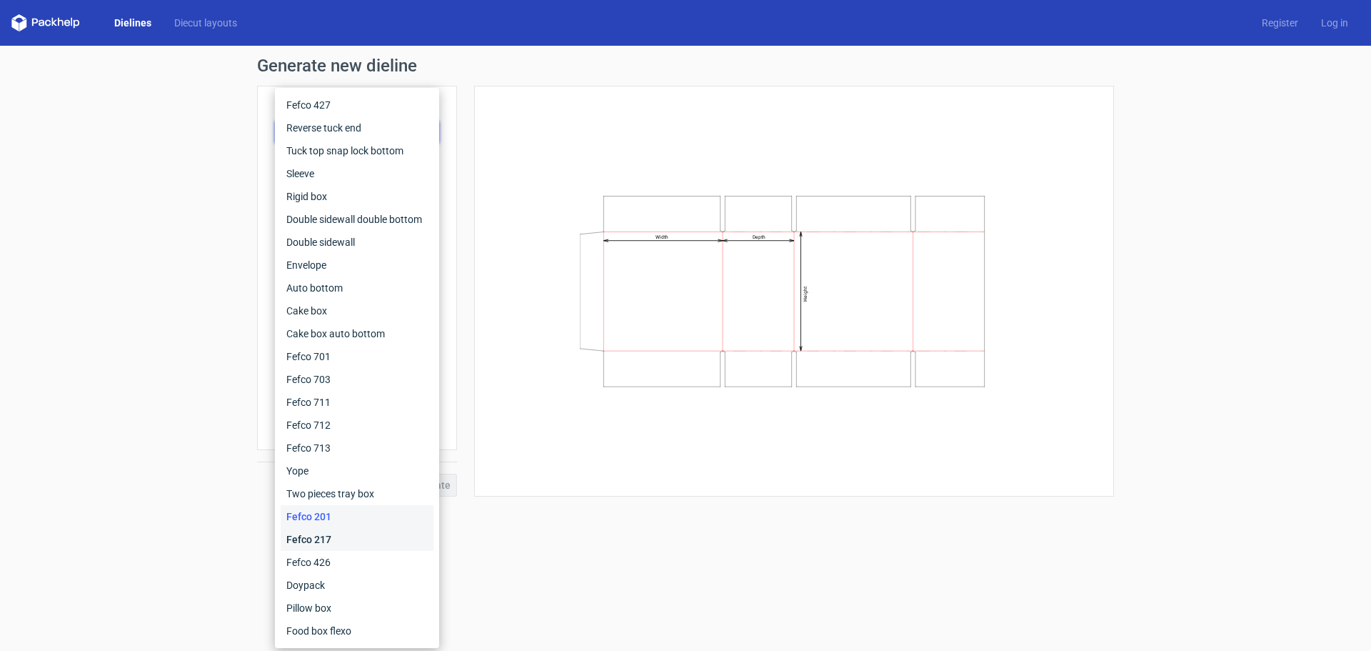
click at [346, 535] on div "Fefco 217" at bounding box center [357, 539] width 153 height 23
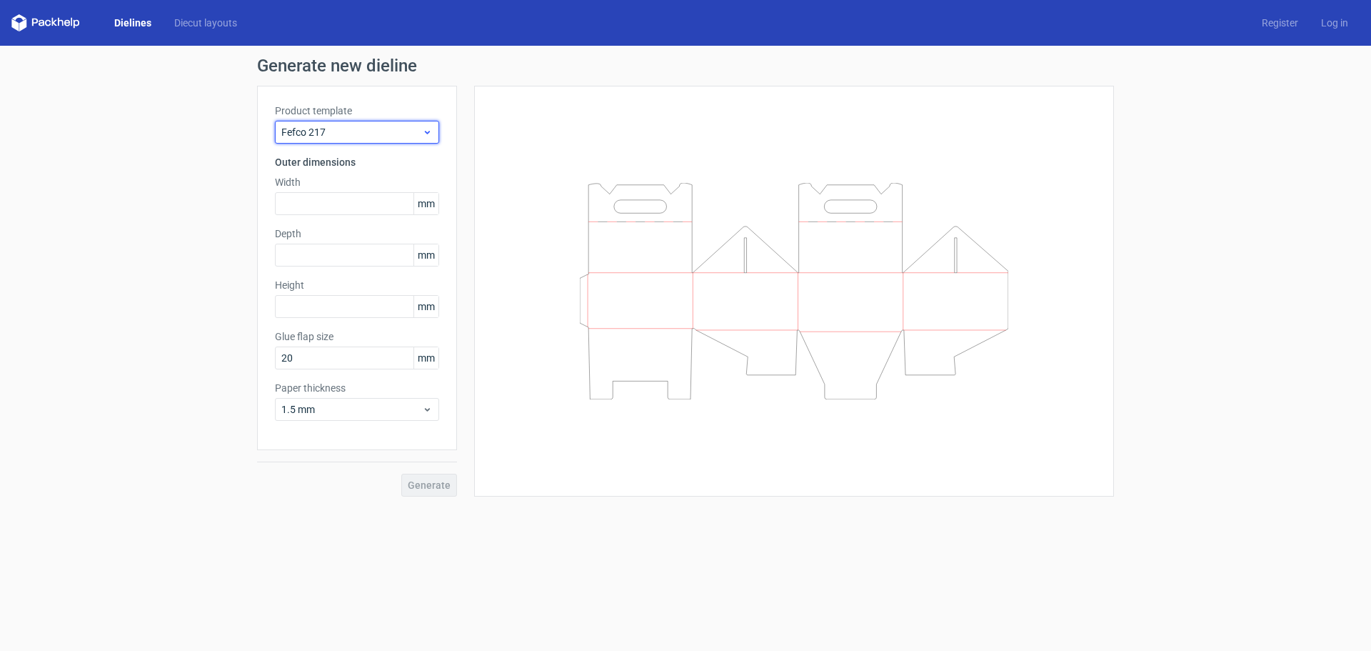
click at [391, 136] on span "Fefco 217" at bounding box center [351, 132] width 141 height 14
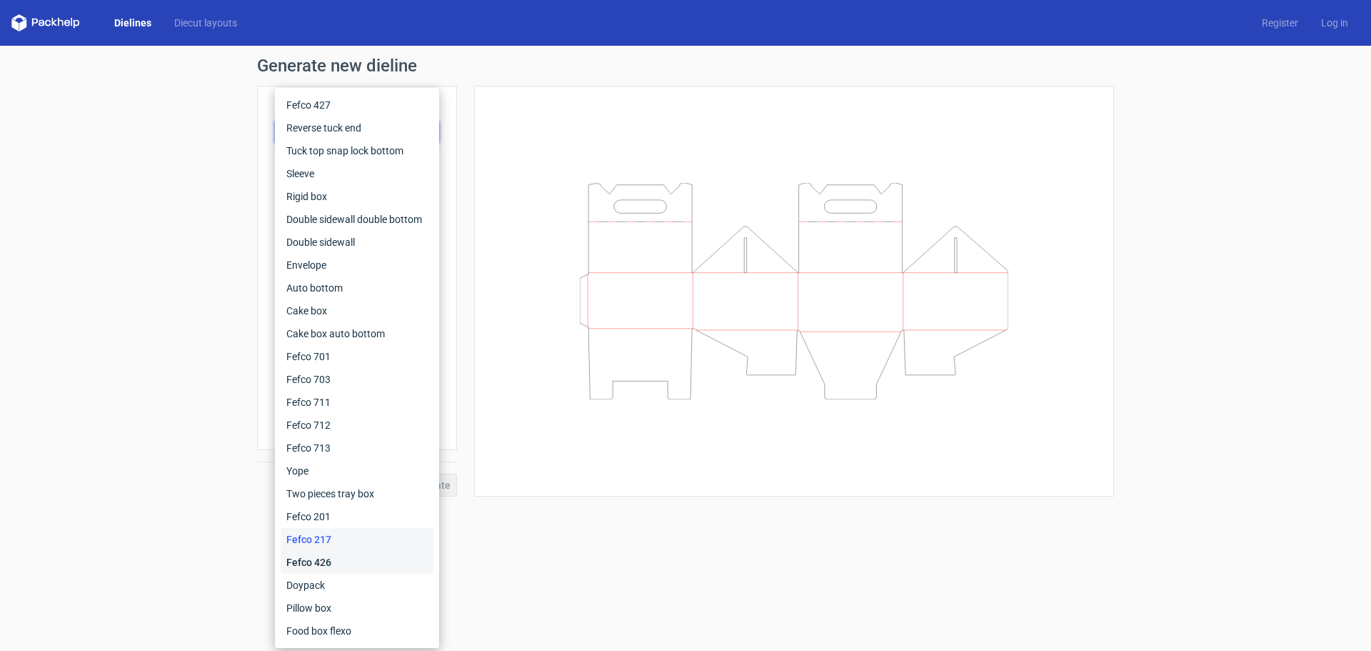
click at [366, 566] on div "Fefco 426" at bounding box center [357, 562] width 153 height 23
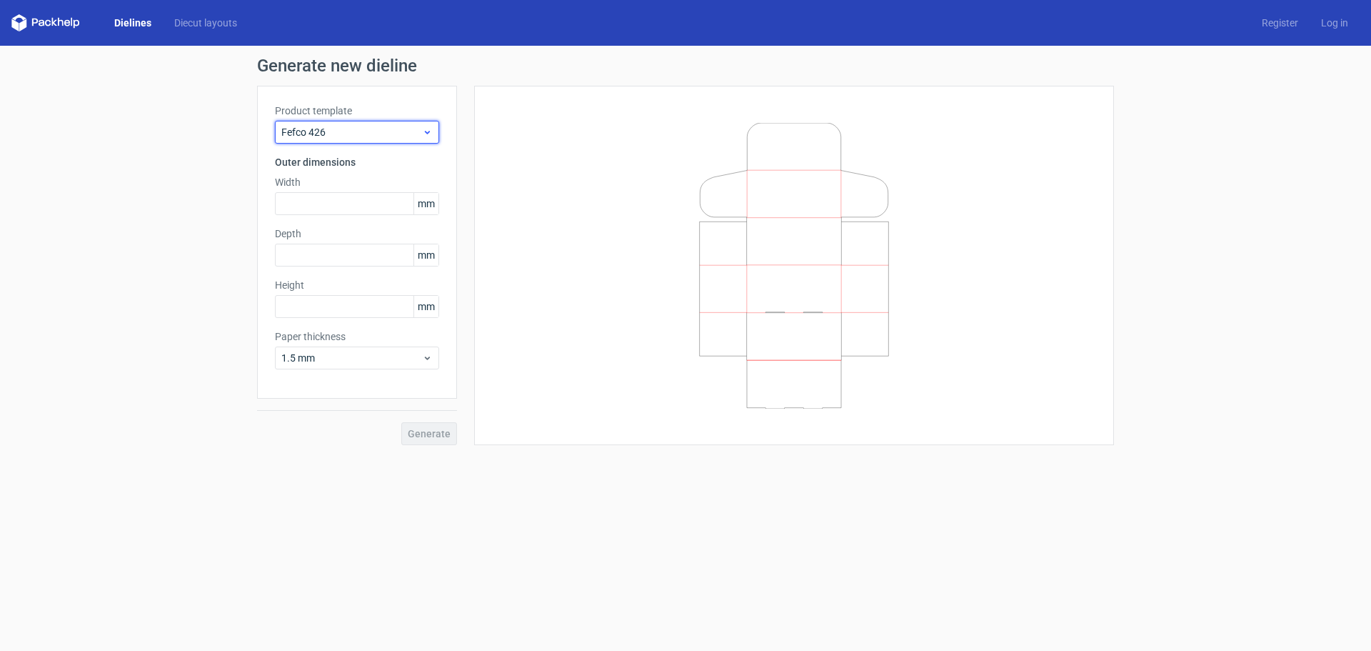
click at [380, 134] on span "Fefco 426" at bounding box center [351, 132] width 141 height 14
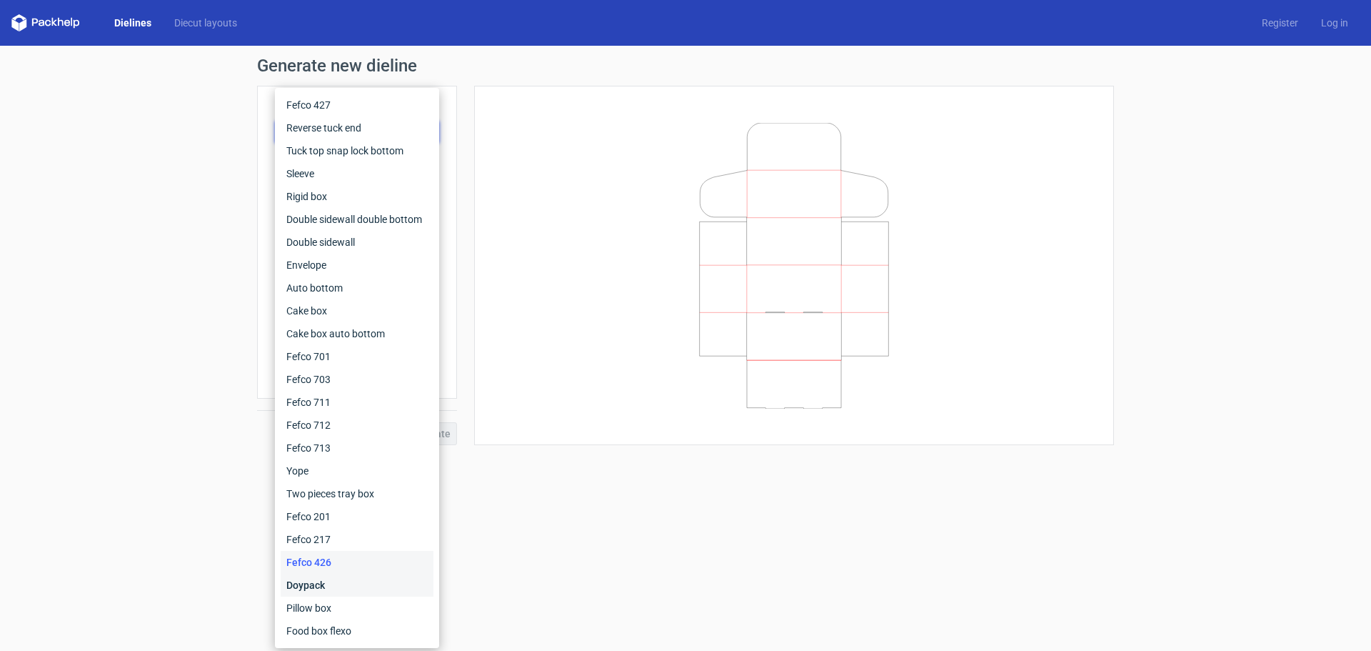
click at [340, 583] on div "Doypack" at bounding box center [357, 585] width 153 height 23
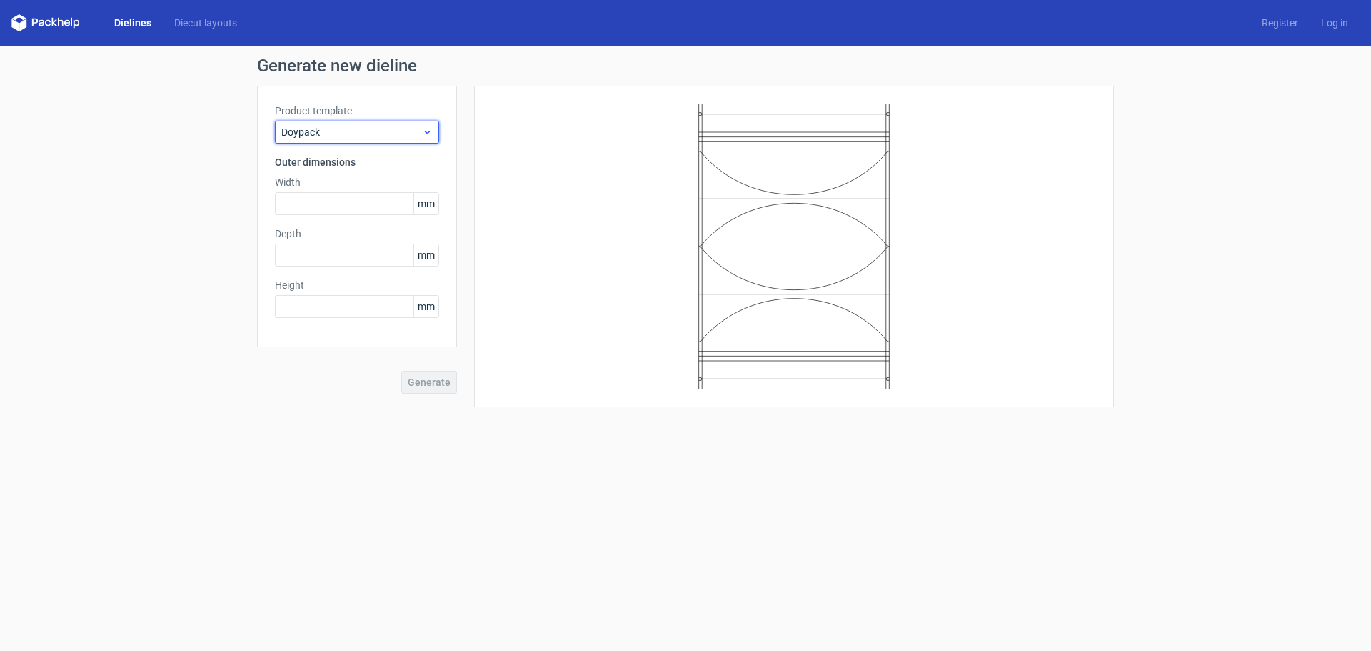
click at [389, 133] on span "Doypack" at bounding box center [351, 132] width 141 height 14
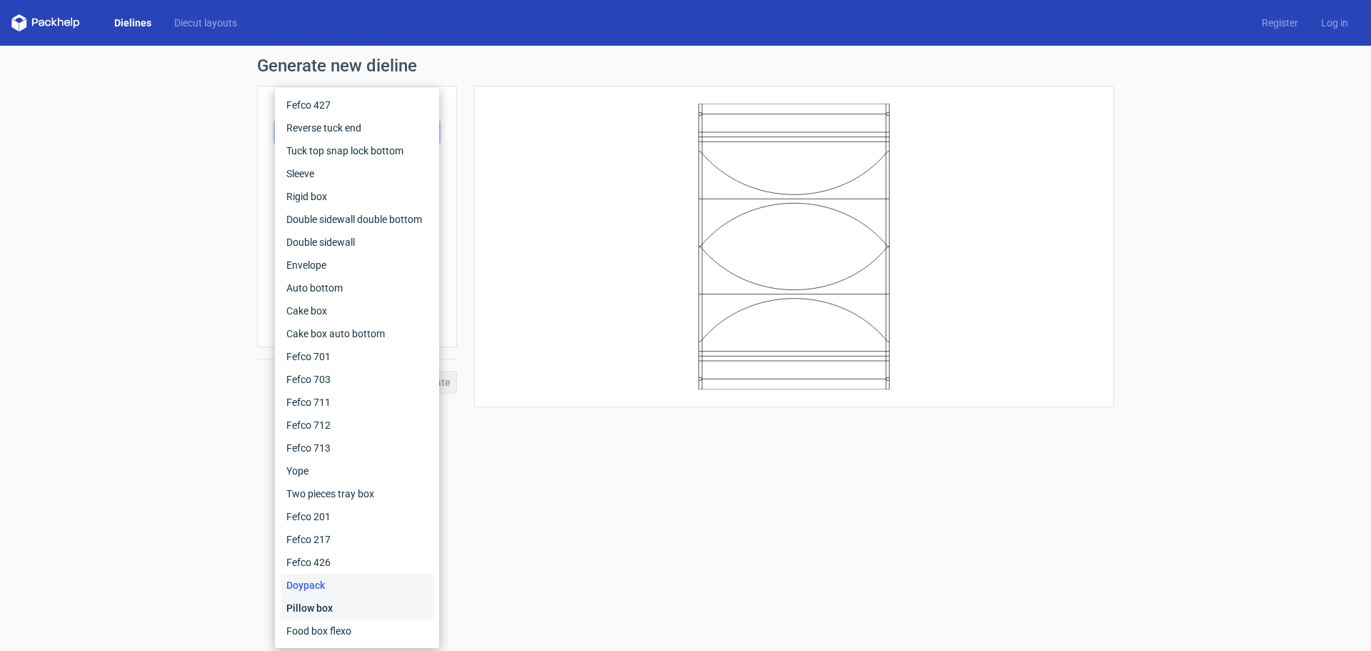
click at [357, 605] on div "Pillow box" at bounding box center [357, 607] width 153 height 23
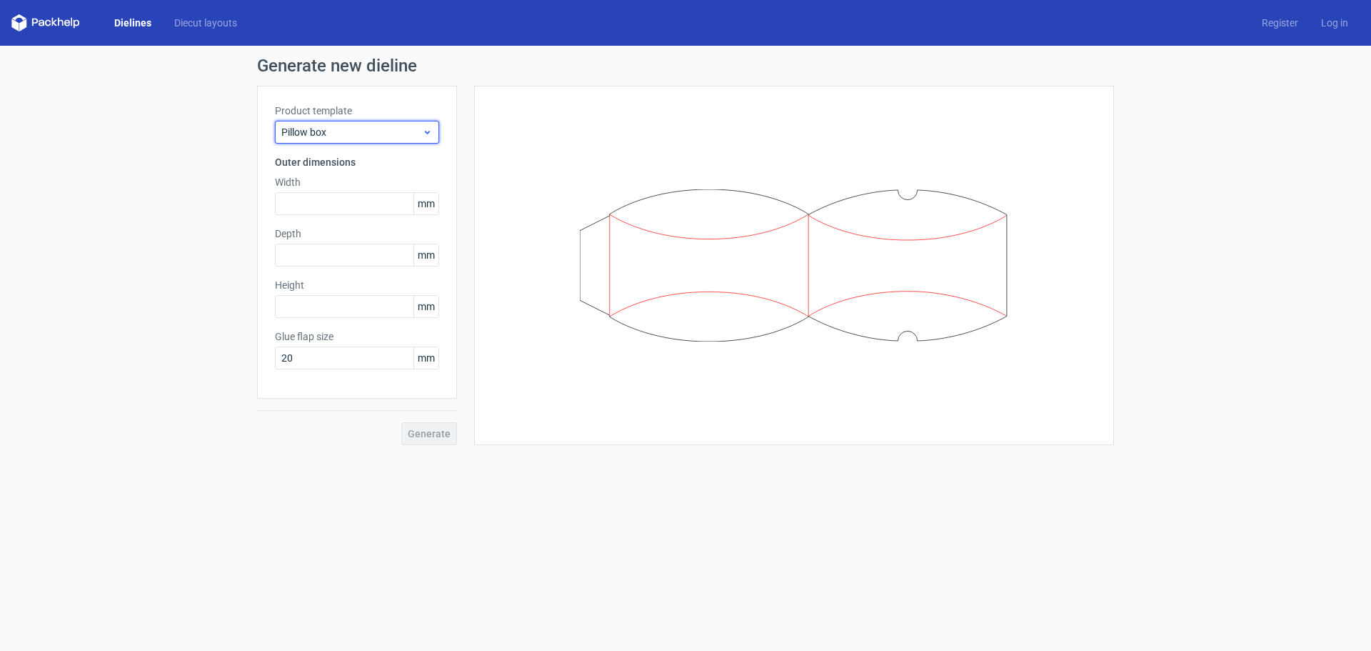
click at [369, 132] on span "Pillow box" at bounding box center [351, 132] width 141 height 14
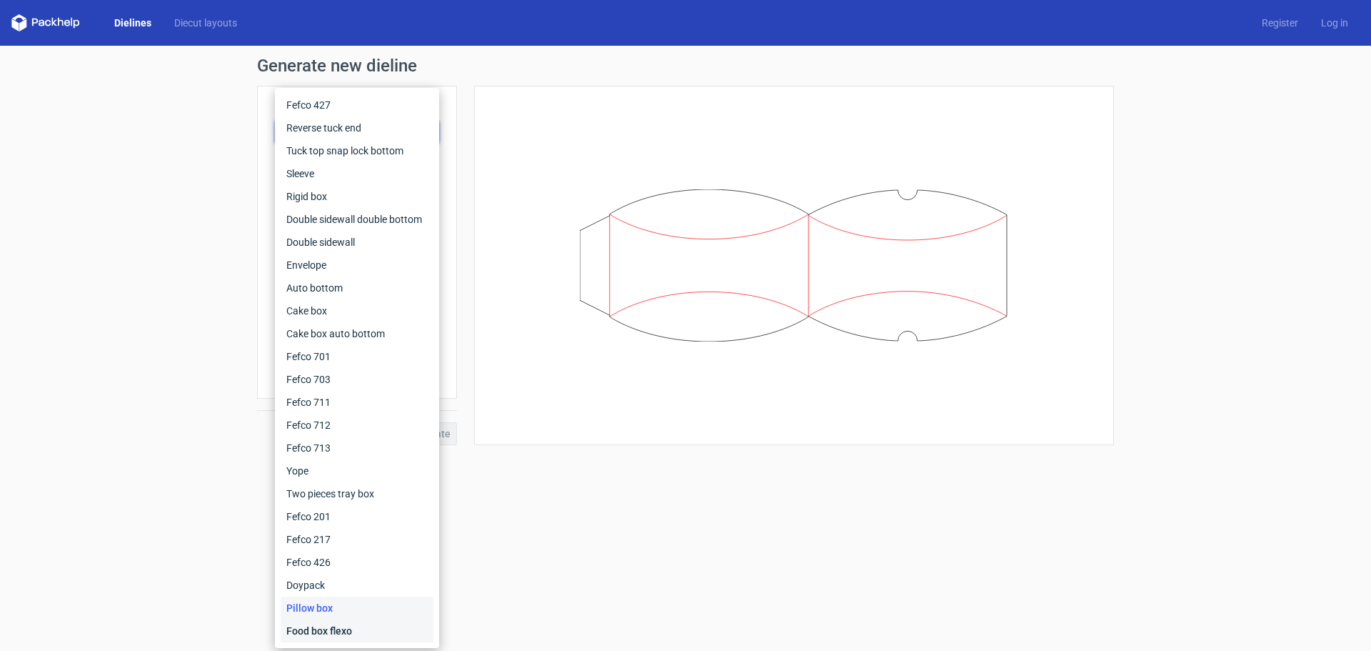
click at [356, 629] on div "Food box flexo" at bounding box center [357, 630] width 153 height 23
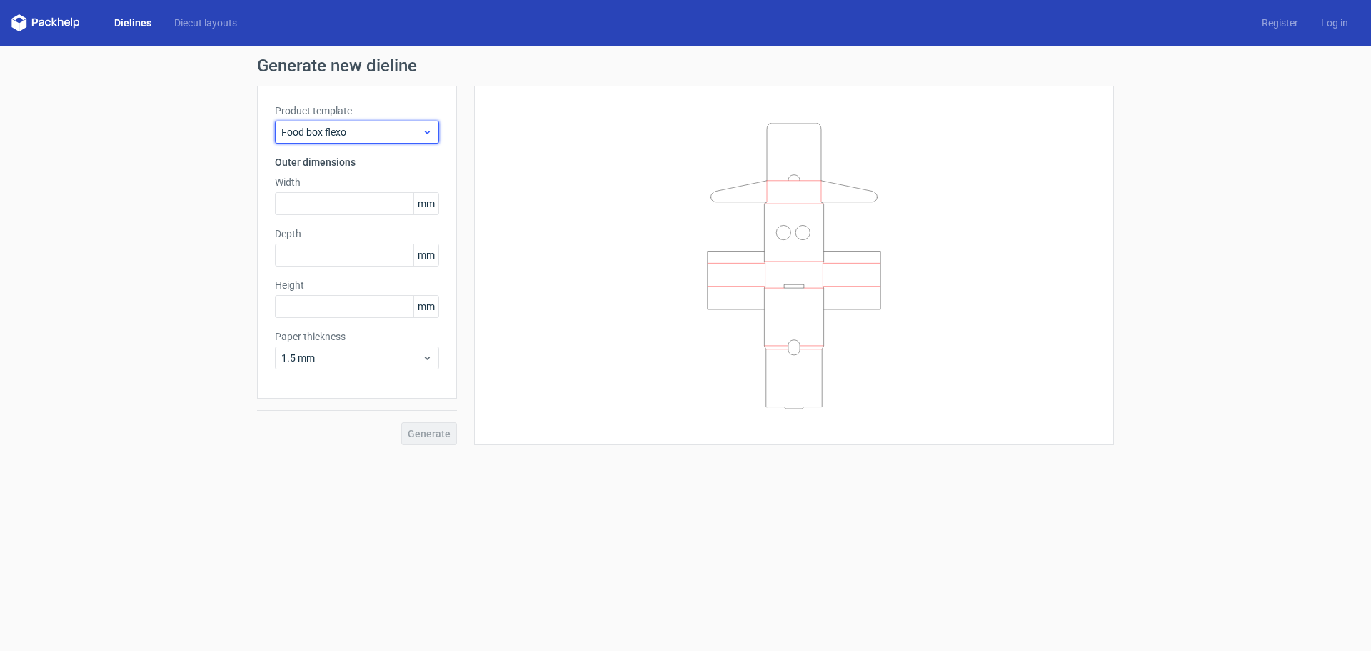
click at [390, 133] on span "Food box flexo" at bounding box center [351, 132] width 141 height 14
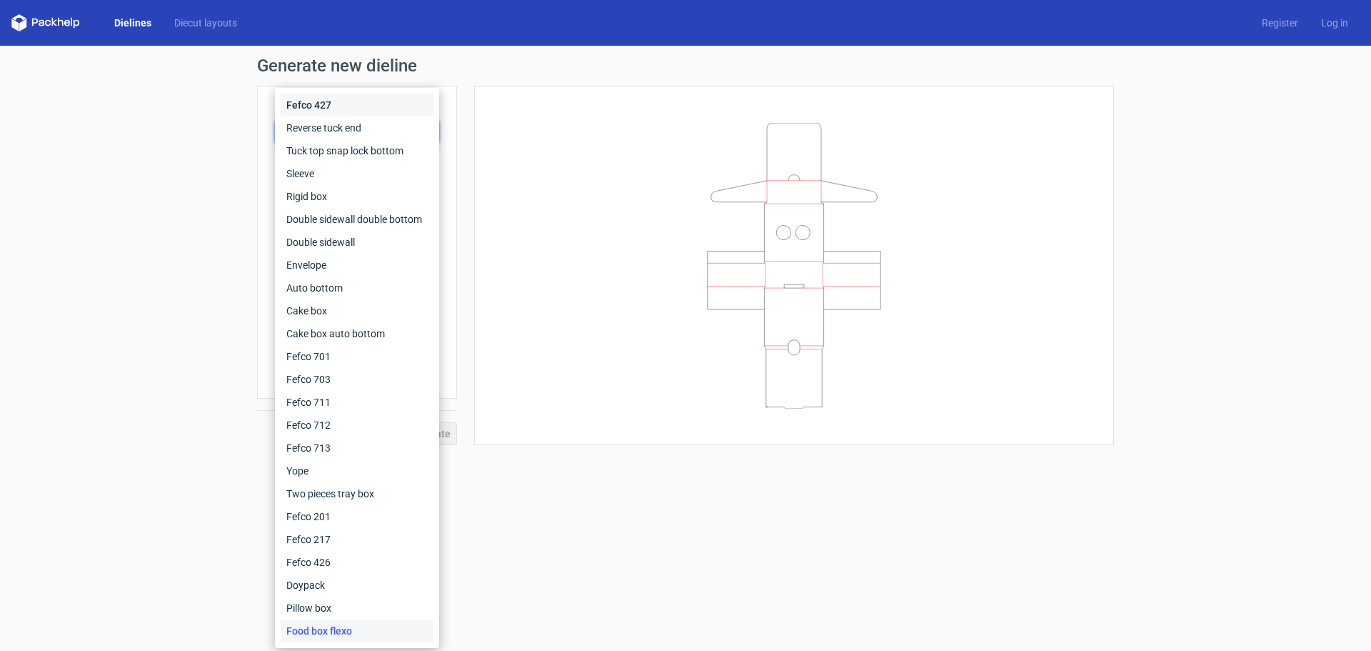
click at [357, 106] on div "Fefco 427" at bounding box center [357, 105] width 153 height 23
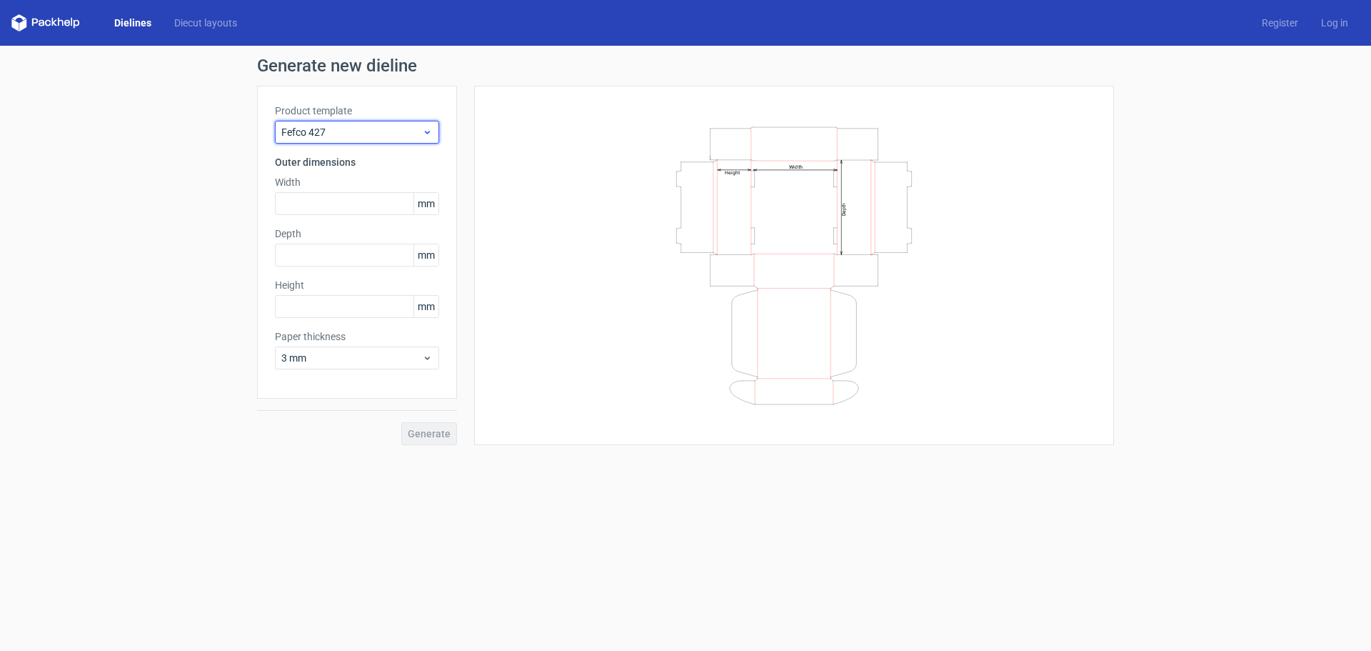
click at [364, 130] on span "Fefco 427" at bounding box center [351, 132] width 141 height 14
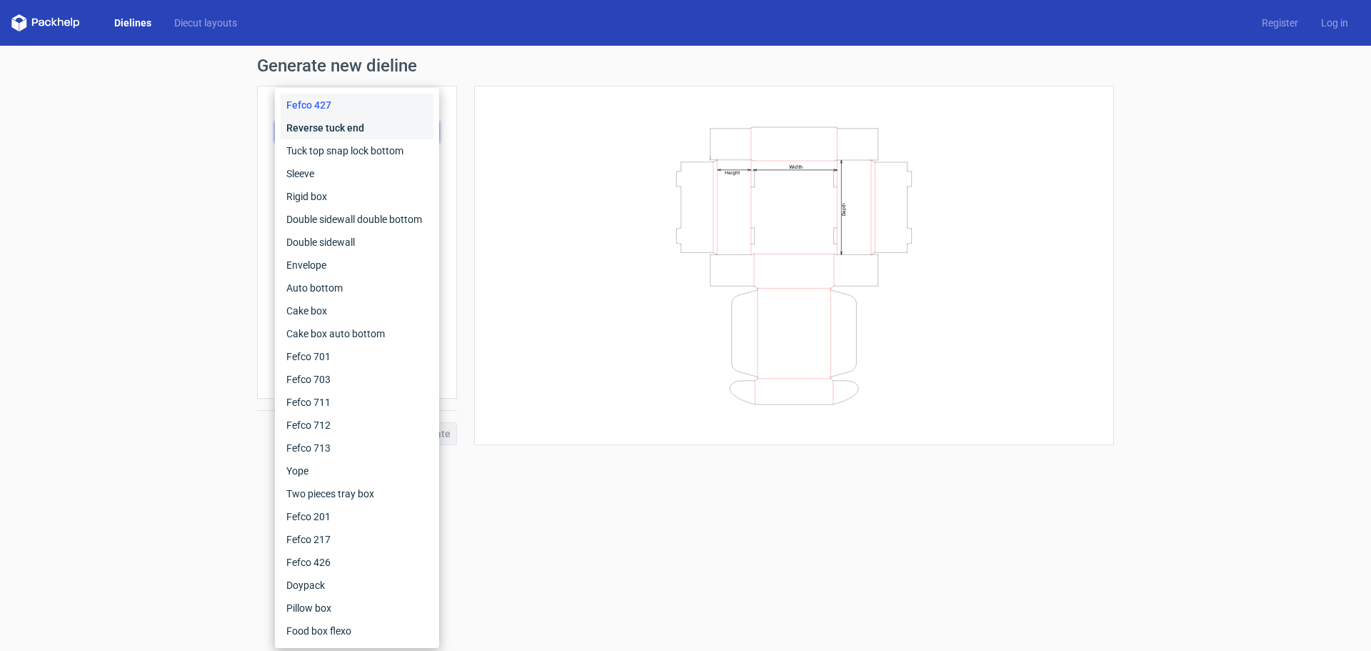
click at [366, 127] on div "Reverse tuck end" at bounding box center [357, 127] width 153 height 23
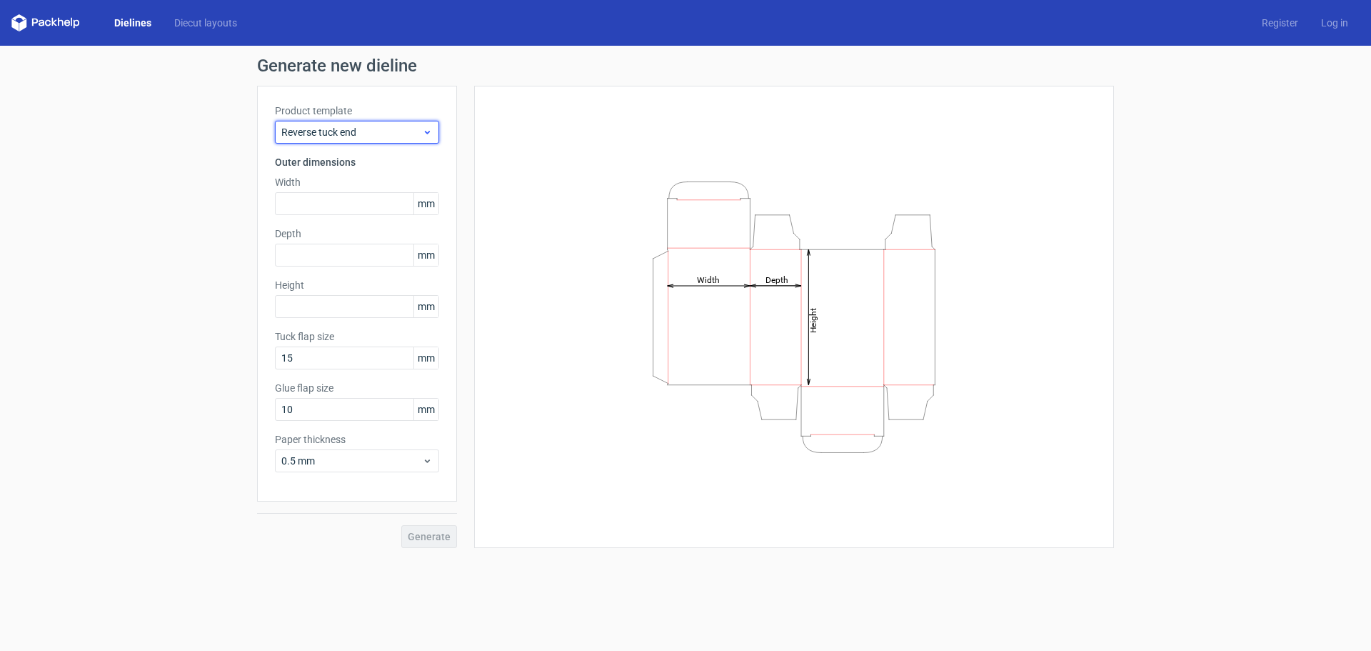
click at [382, 128] on span "Reverse tuck end" at bounding box center [351, 132] width 141 height 14
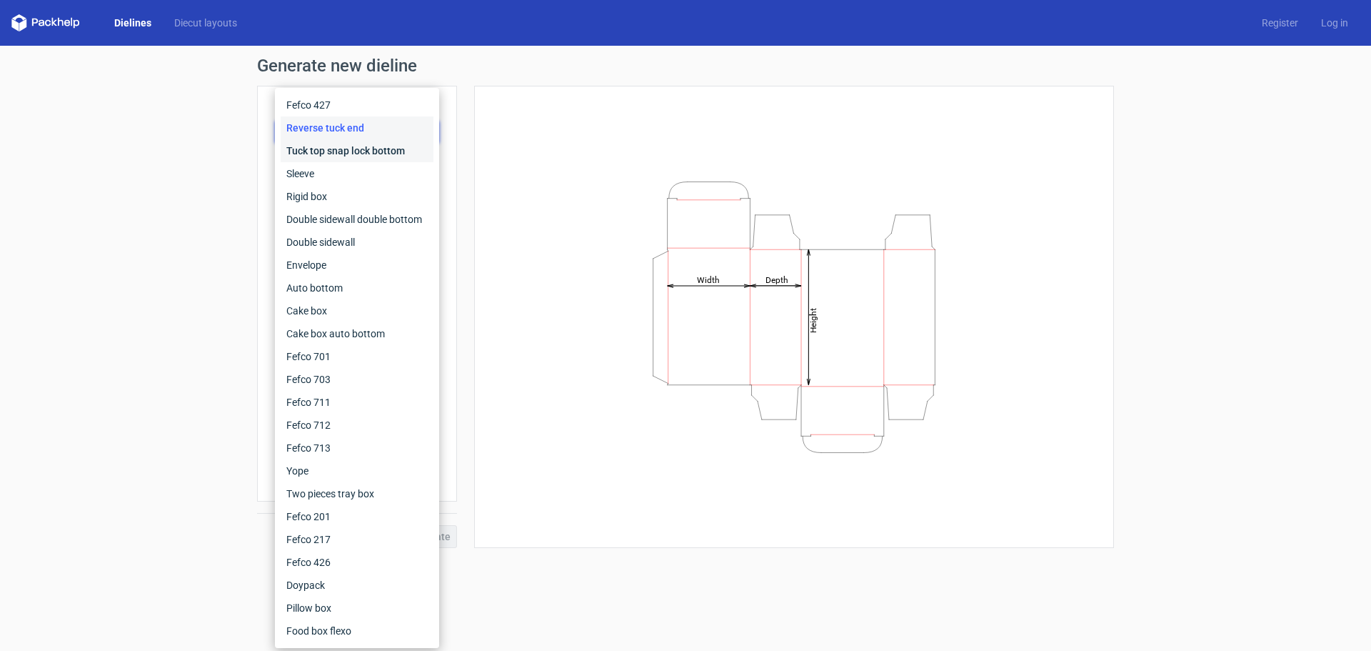
click at [382, 146] on div "Tuck top snap lock bottom" at bounding box center [357, 150] width 153 height 23
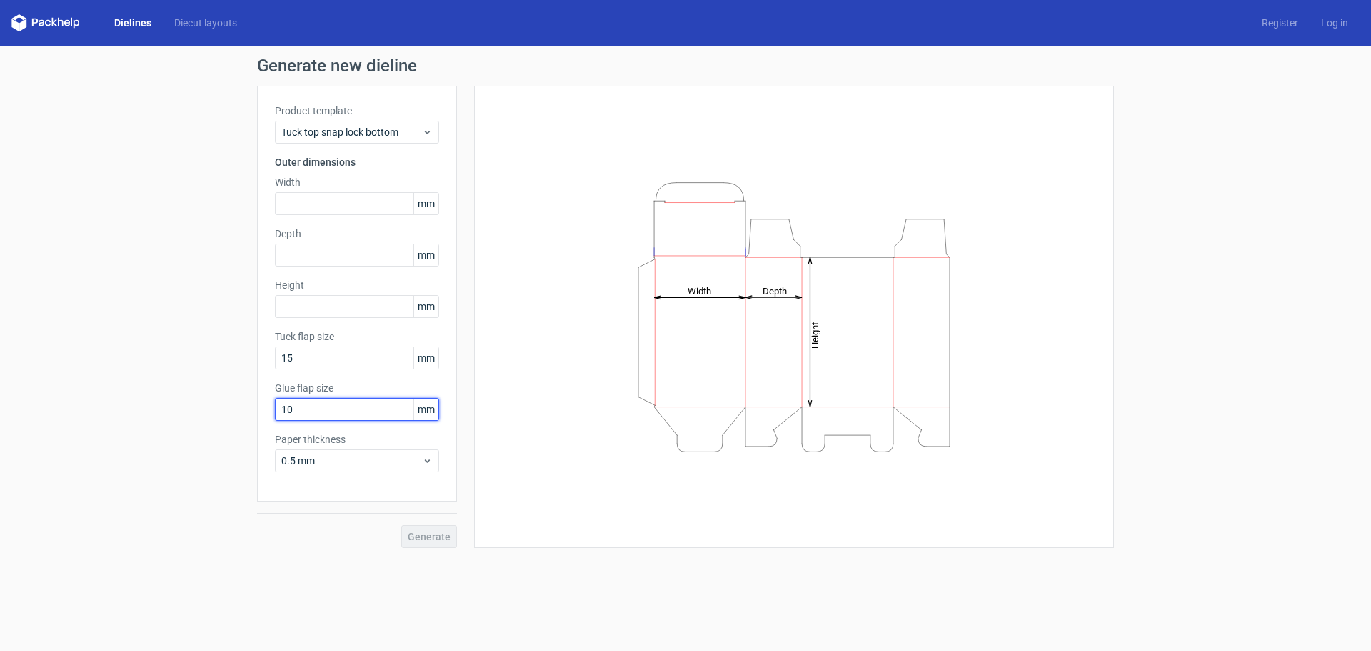
click at [309, 403] on input "10" at bounding box center [357, 409] width 164 height 23
drag, startPoint x: 309, startPoint y: 406, endPoint x: 281, endPoint y: 406, distance: 27.9
click at [281, 406] on input "10" at bounding box center [357, 409] width 164 height 23
type input "20"
click at [311, 355] on input "15" at bounding box center [357, 357] width 164 height 23
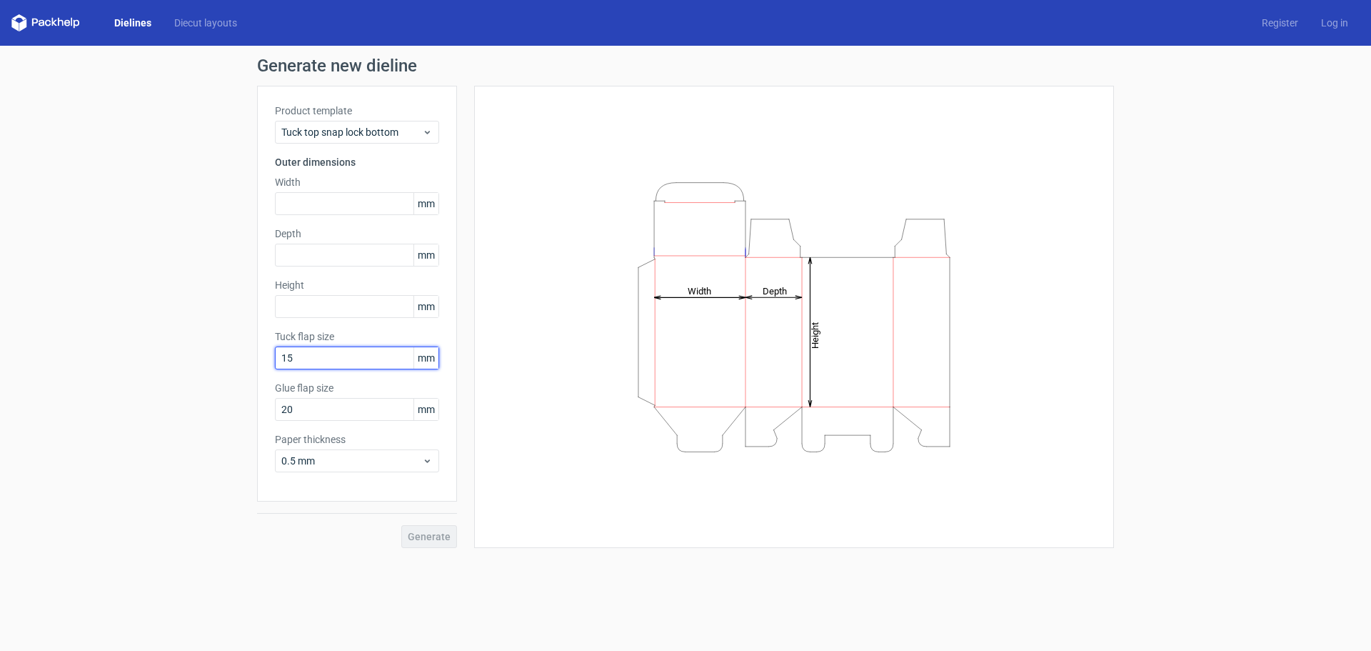
drag, startPoint x: 303, startPoint y: 357, endPoint x: 271, endPoint y: 359, distance: 31.5
click at [271, 359] on div "Product template Tuck top snap lock bottom Outer dimensions Width mm Depth mm H…" at bounding box center [357, 294] width 200 height 416
type input "20"
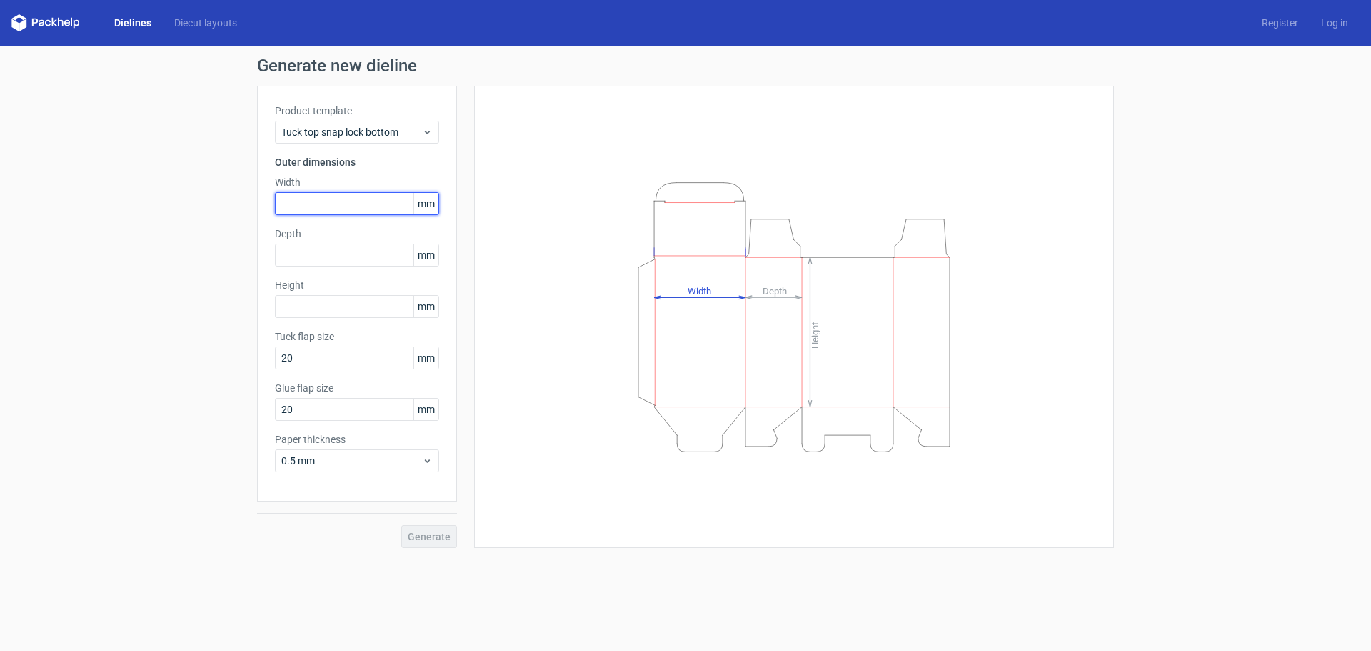
click at [314, 200] on input "text" at bounding box center [357, 203] width 164 height 23
type input "100"
click at [329, 251] on input "text" at bounding box center [357, 255] width 164 height 23
type input "100"
click at [307, 310] on input "text" at bounding box center [357, 306] width 164 height 23
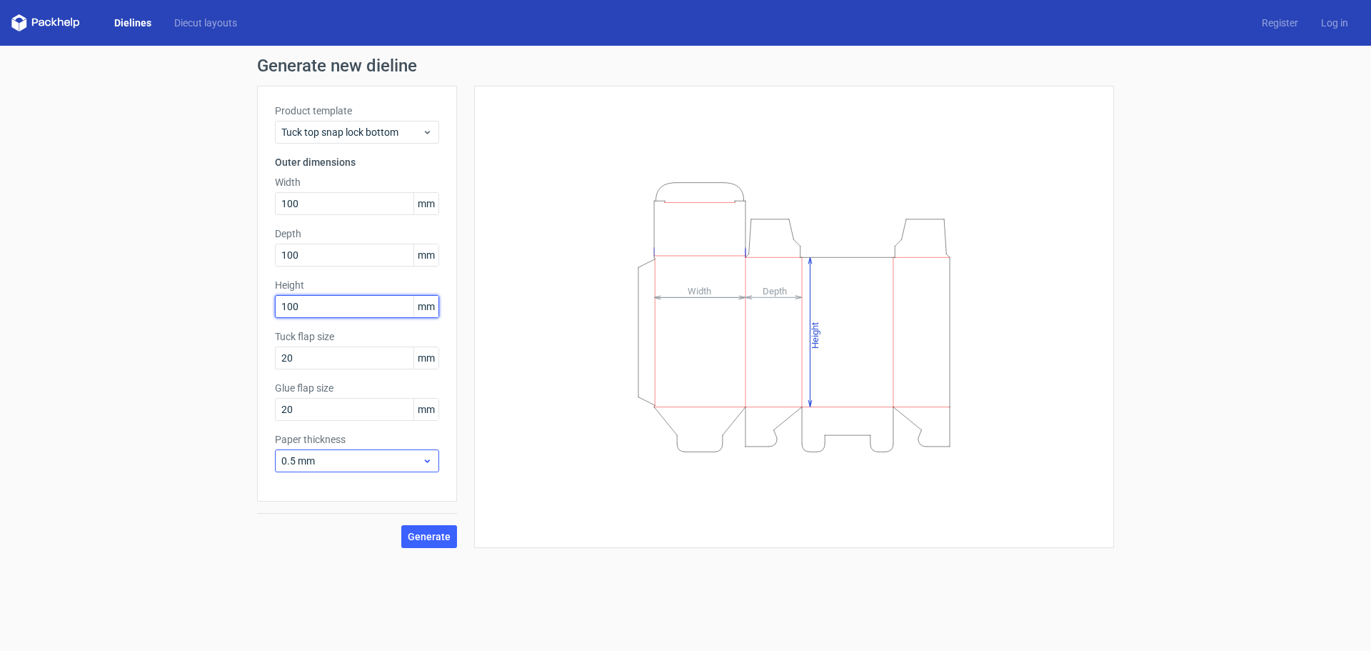
type input "100"
click at [349, 462] on span "0.5 mm" at bounding box center [351, 461] width 141 height 14
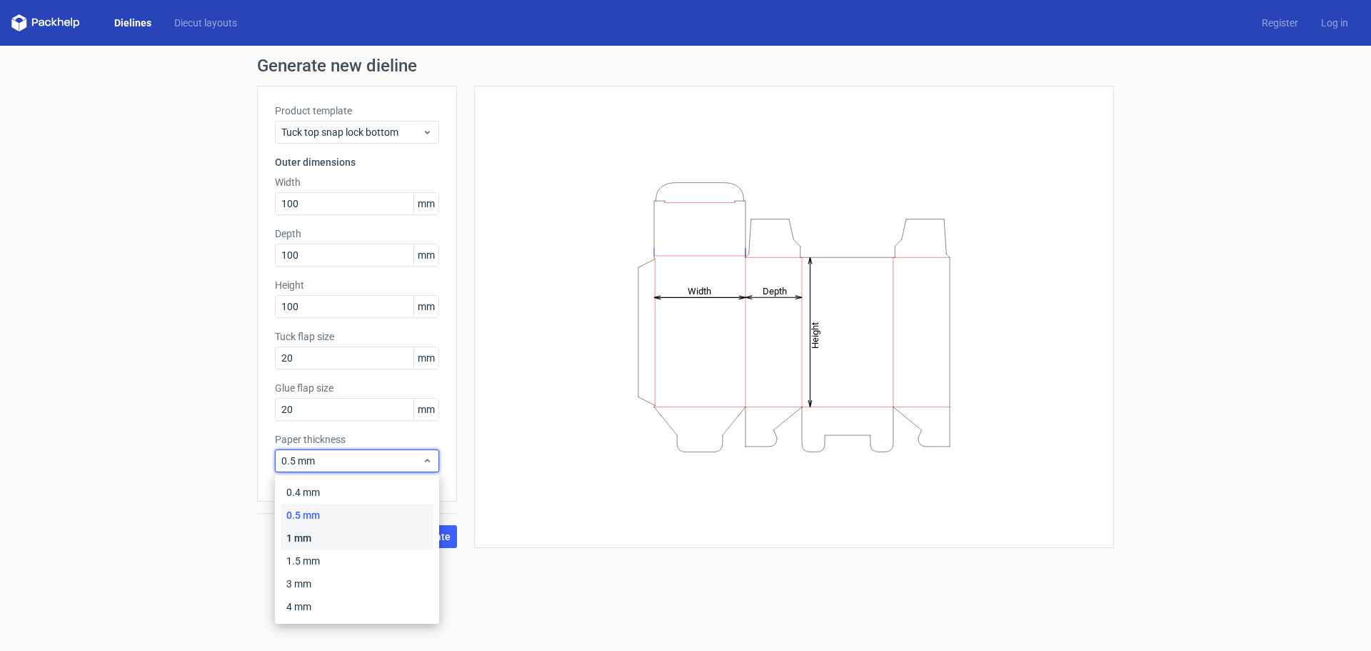
click at [334, 541] on div "1 mm" at bounding box center [357, 537] width 153 height 23
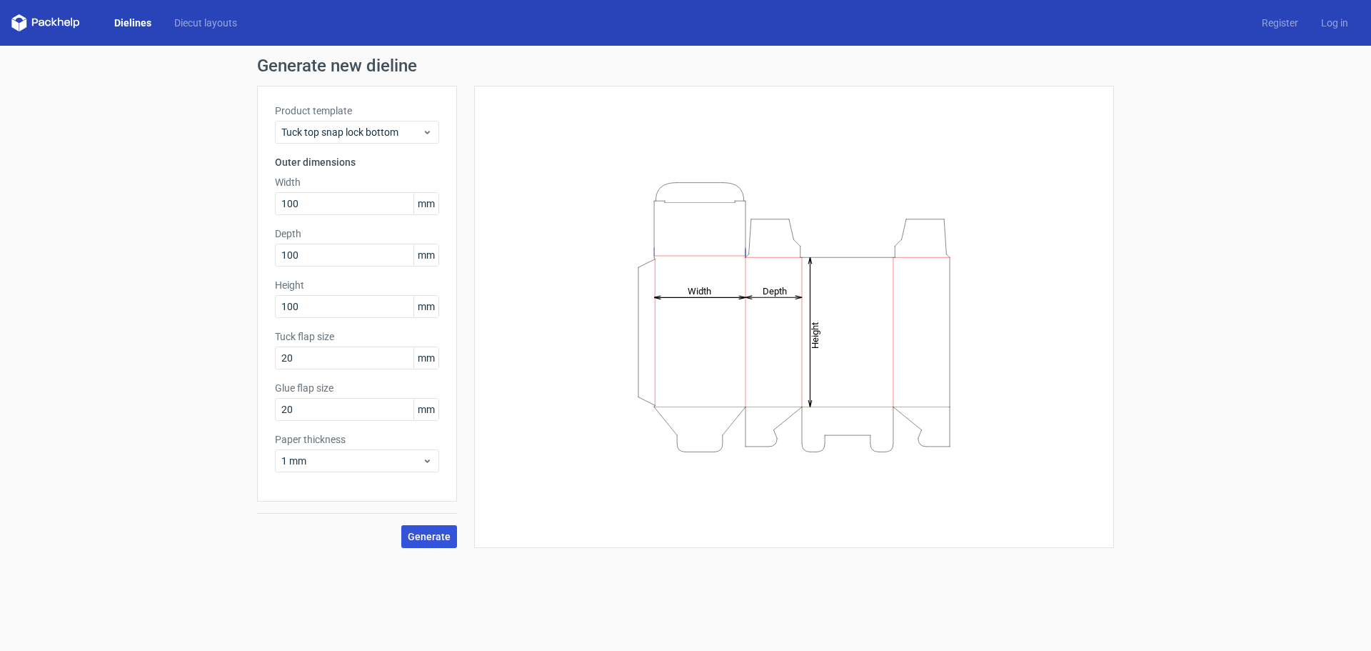
click at [442, 531] on span "Generate" at bounding box center [429, 536] width 43 height 10
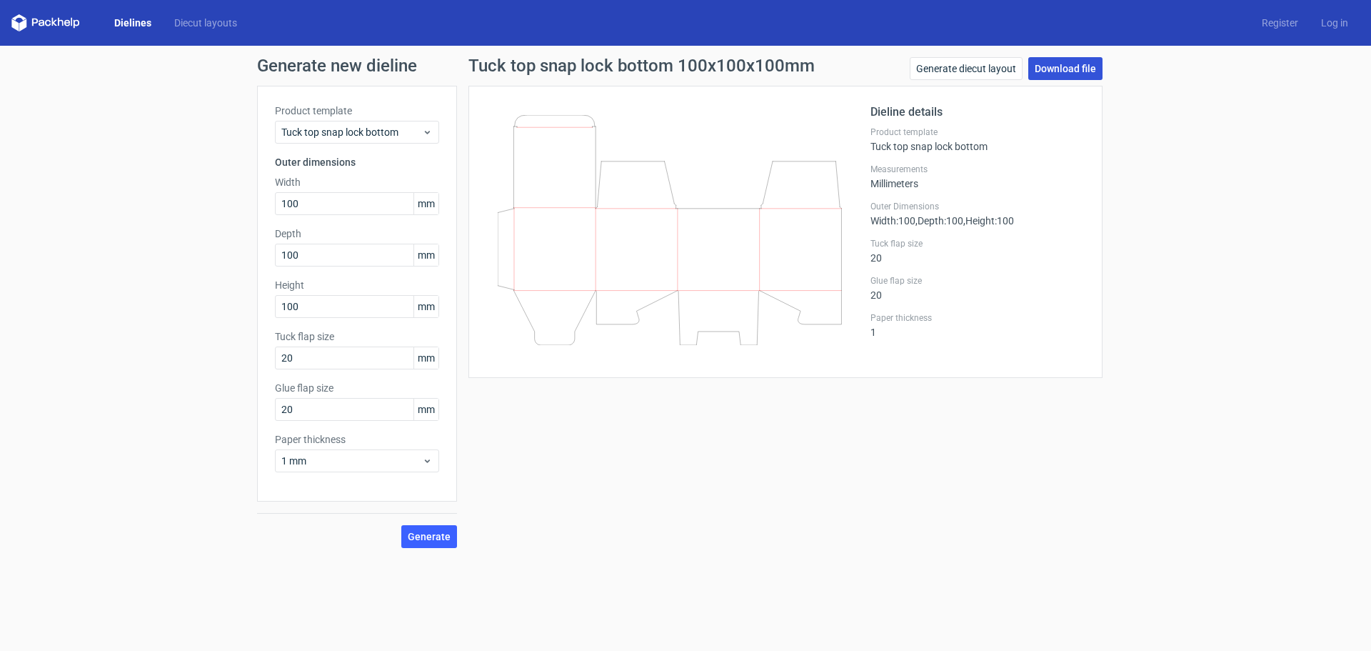
click at [1080, 67] on link "Download file" at bounding box center [1066, 68] width 74 height 23
click at [205, 300] on div "Generate new dieline Product template Tuck top snap lock bottom Outer dimension…" at bounding box center [685, 303] width 1371 height 514
